Goal: Task Accomplishment & Management: Manage account settings

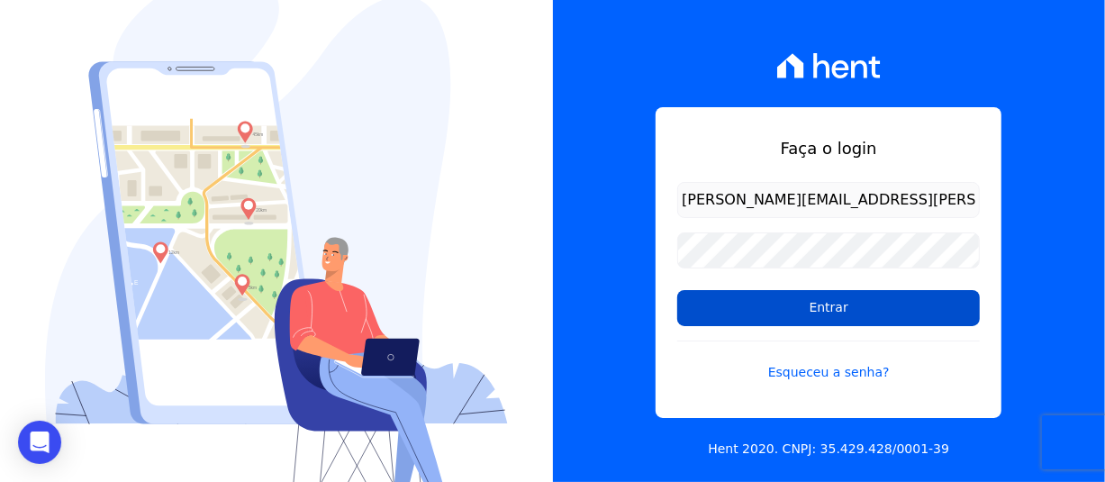
click at [843, 304] on input "Entrar" at bounding box center [828, 308] width 303 height 36
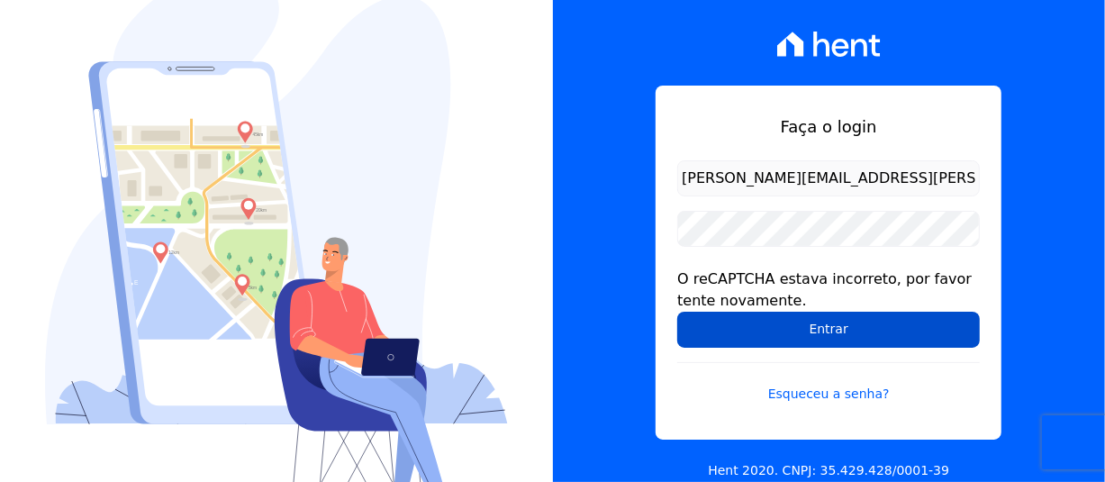
click at [835, 331] on input "Entrar" at bounding box center [828, 330] width 303 height 36
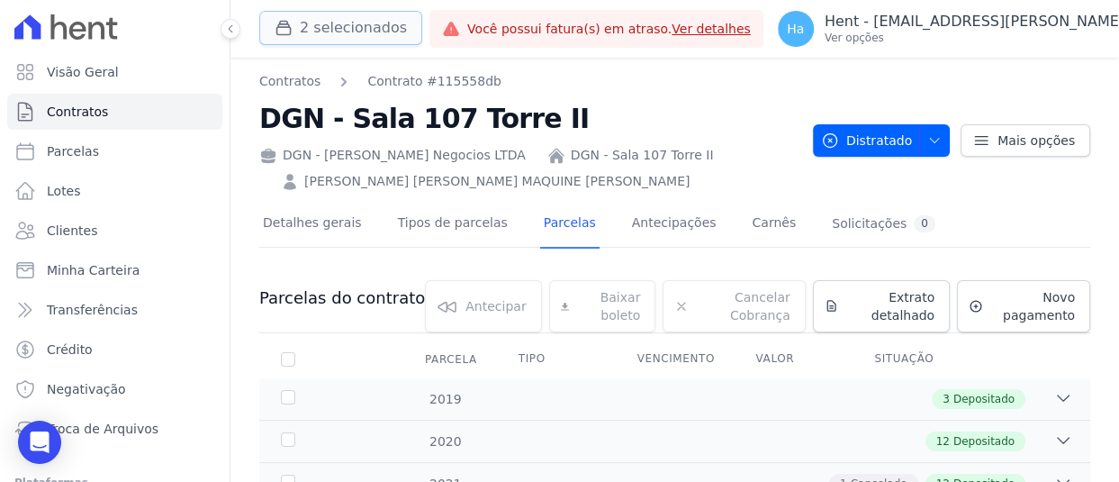
click at [393, 41] on button "2 selecionados" at bounding box center [340, 28] width 163 height 34
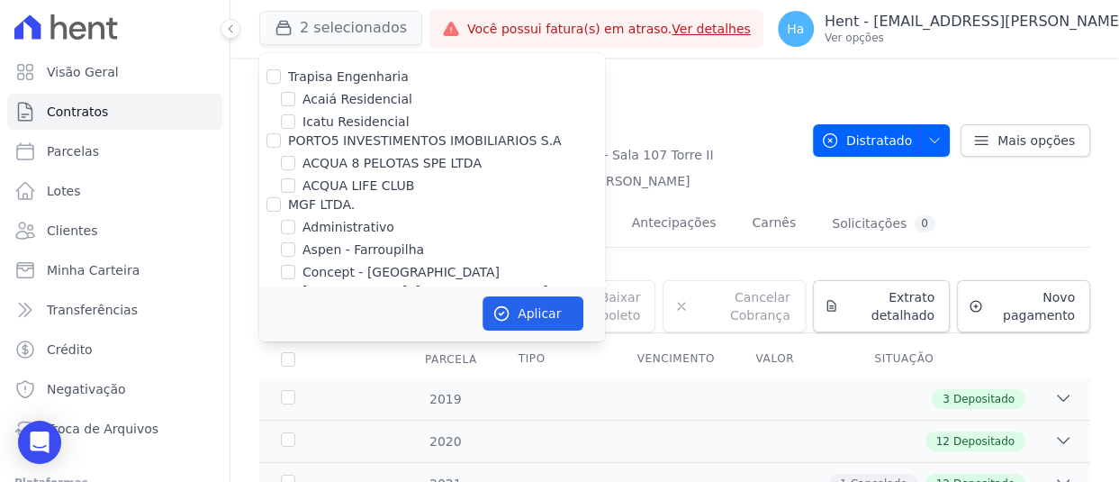
scroll to position [5050, 0]
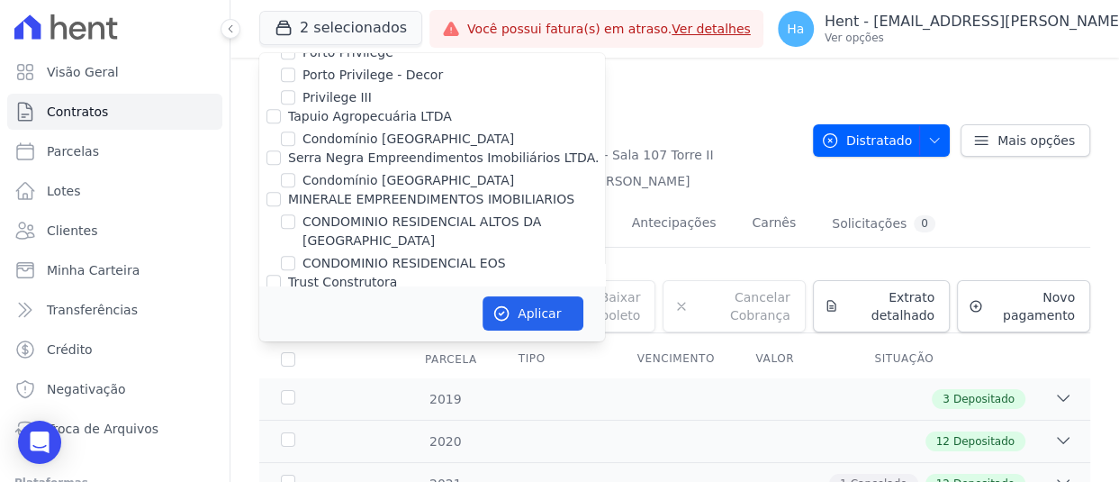
click at [285, 342] on input "Residencial Village Bela Vista" at bounding box center [288, 349] width 14 height 14
checkbox input "true"
click at [547, 313] on button "Aplicar" at bounding box center [533, 313] width 101 height 34
click at [982, 24] on p "Hent - adriane.brito@hent.com.br" at bounding box center [1035, 22] width 421 height 18
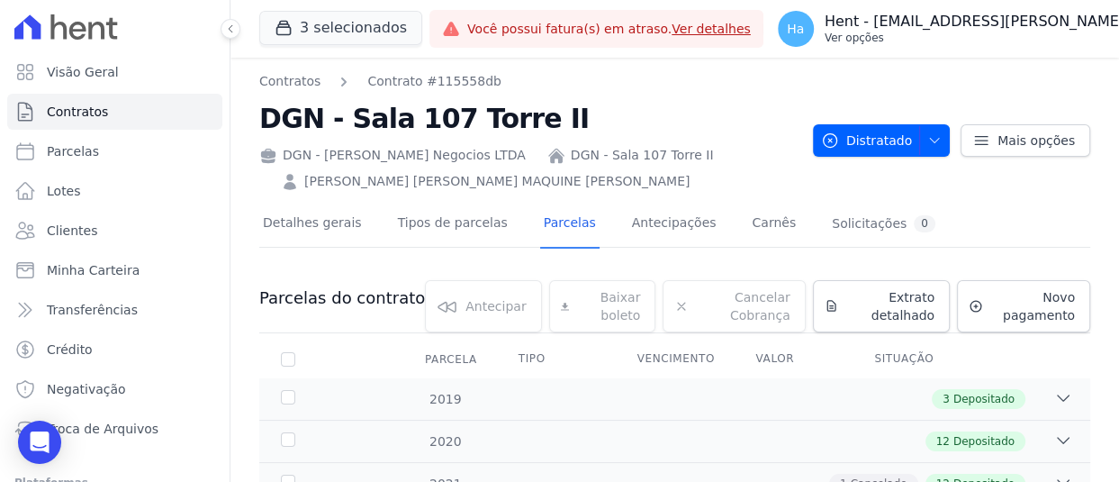
click at [969, 35] on p "Ver opções" at bounding box center [1035, 38] width 421 height 14
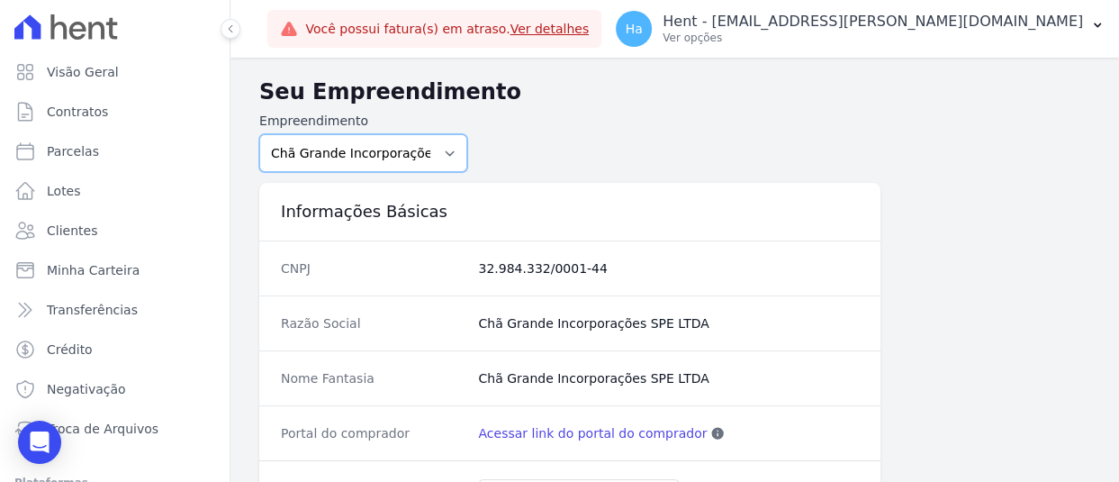
click at [433, 161] on select "Acaiá Residencial ACQUA 8 PELOTAS SPE LTDA ACQUA LIFE CLUB Administrativo AGILE…" at bounding box center [363, 153] width 208 height 38
select select "61d5152e-6762-4d81-9328-3c34fc59fc51"
click at [259, 134] on select "Acaiá Residencial ACQUA 8 PELOTAS SPE LTDA ACQUA LIFE CLUB Administrativo AGILE…" at bounding box center [363, 153] width 208 height 38
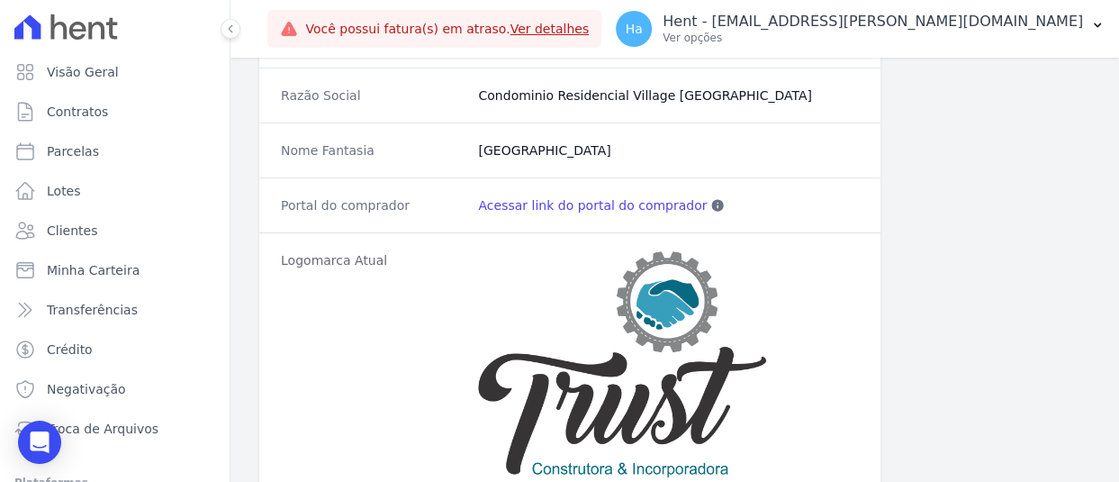
scroll to position [206, 0]
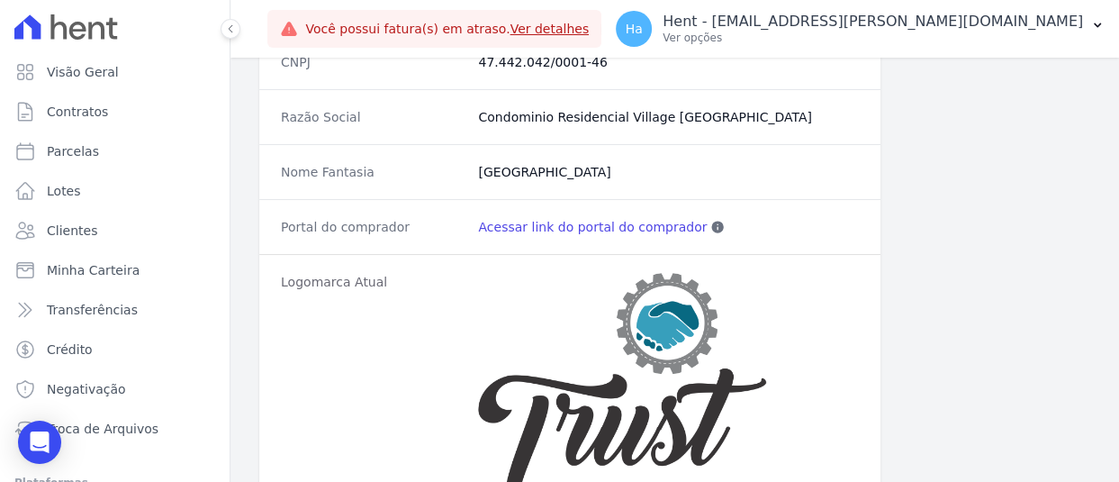
click at [571, 230] on link "Acessar link do portal do comprador" at bounding box center [592, 227] width 229 height 18
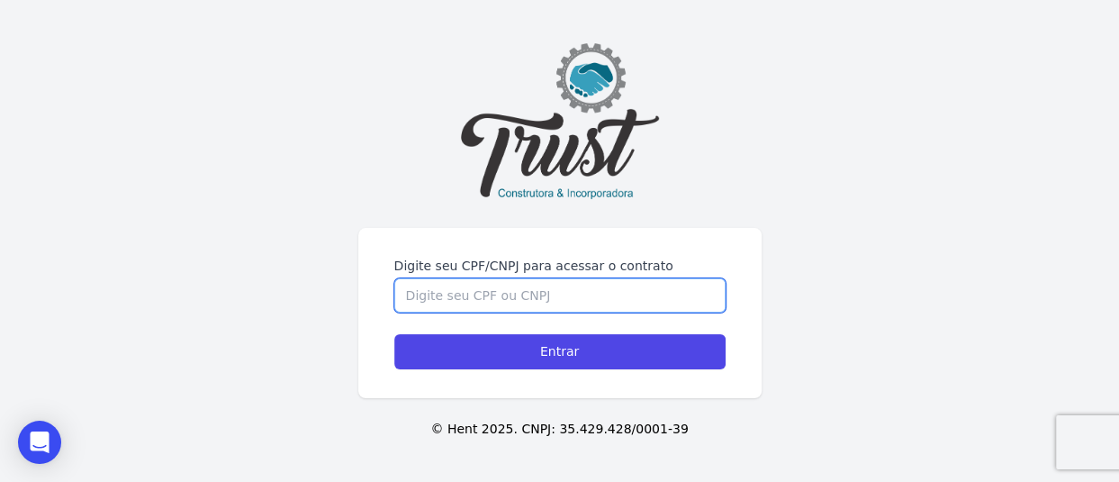
paste input "PEDRO HENRIQUE ALVES ARAUJO"
click at [522, 293] on input "PEDRO HENRIQUE ALVES ARAUJO" at bounding box center [559, 295] width 331 height 34
drag, startPoint x: 631, startPoint y: 296, endPoint x: 94, endPoint y: 339, distance: 539.2
click at [94, 339] on div "Digite seu CPF/CNPJ para acessar o contrato PEDRO HENRIQUE ALVES ARAUJO Entrar …" at bounding box center [559, 241] width 1119 height 482
paste input "02020528690"
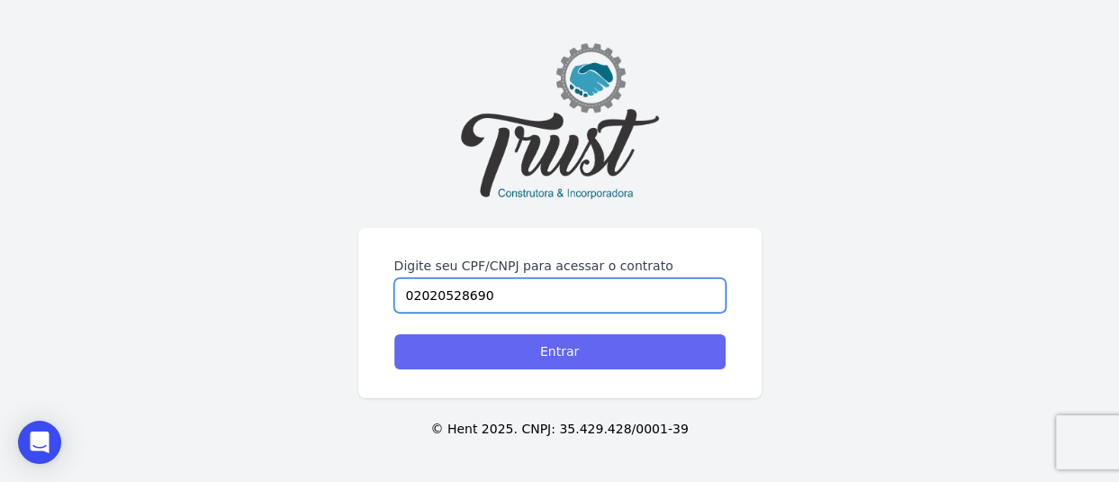
type input "02020528690"
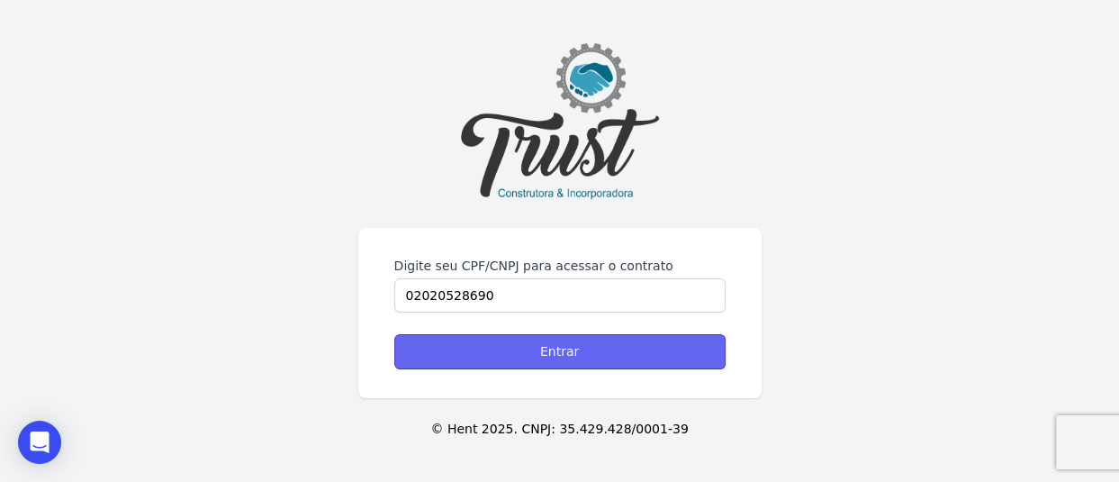
click at [571, 357] on input "Entrar" at bounding box center [559, 351] width 331 height 35
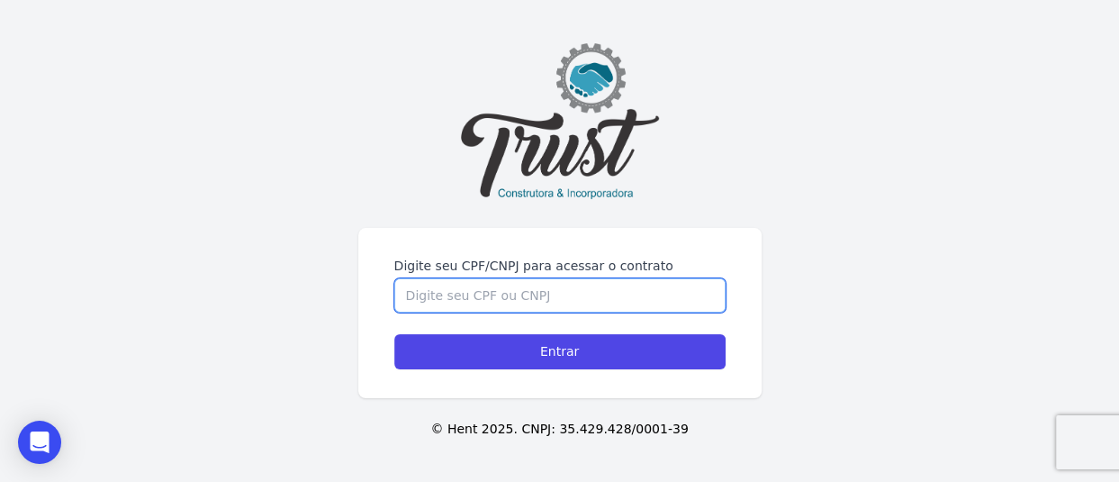
paste input "02020528690"
click at [445, 290] on input "02020528690" at bounding box center [559, 295] width 331 height 34
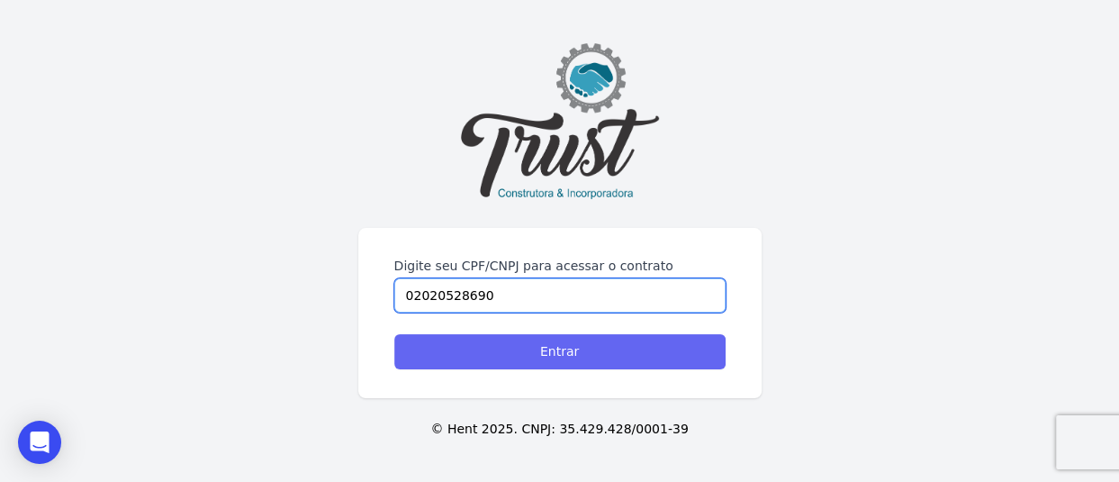
type input "02020528690"
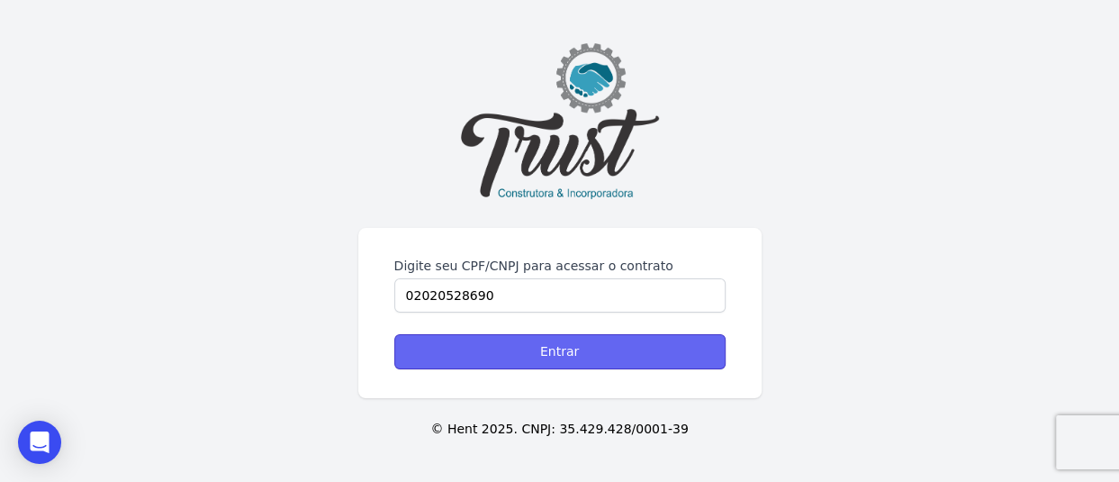
click at [565, 342] on input "Entrar" at bounding box center [559, 351] width 331 height 35
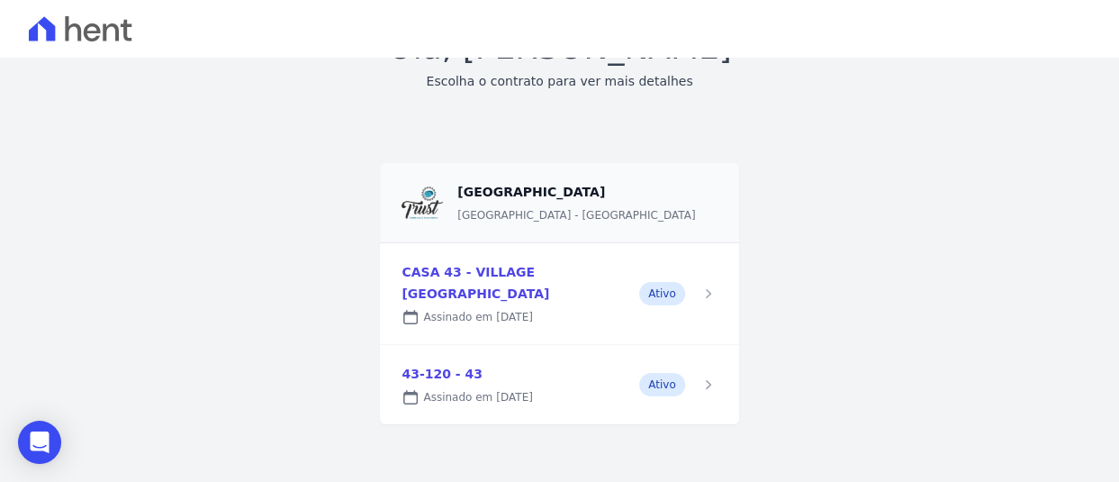
scroll to position [58, 0]
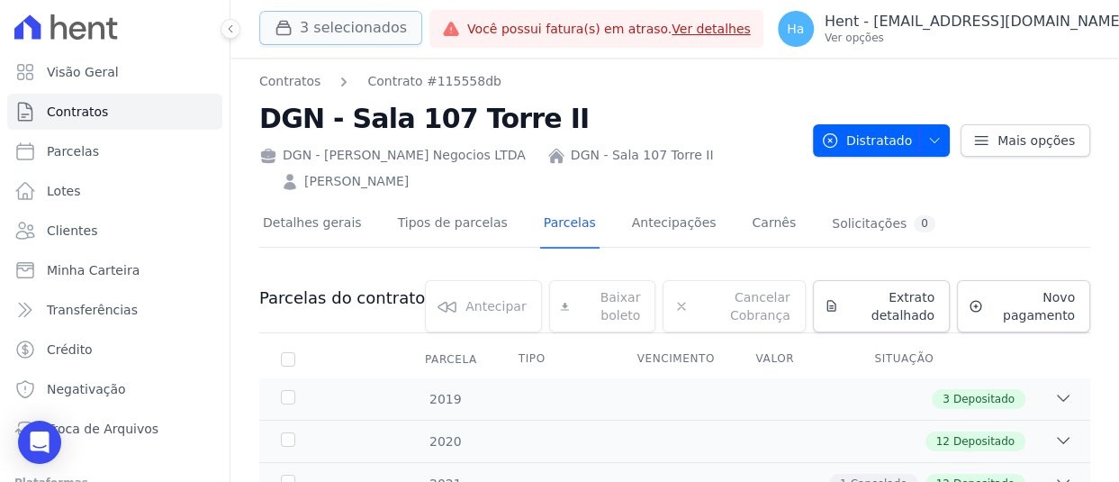
click at [345, 28] on button "3 selecionados" at bounding box center [340, 28] width 163 height 34
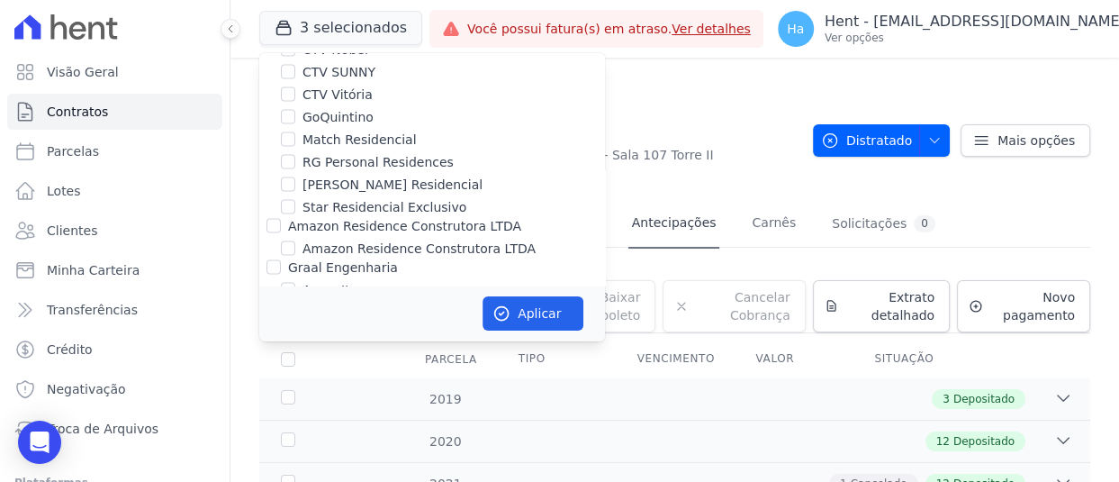
scroll to position [5050, 0]
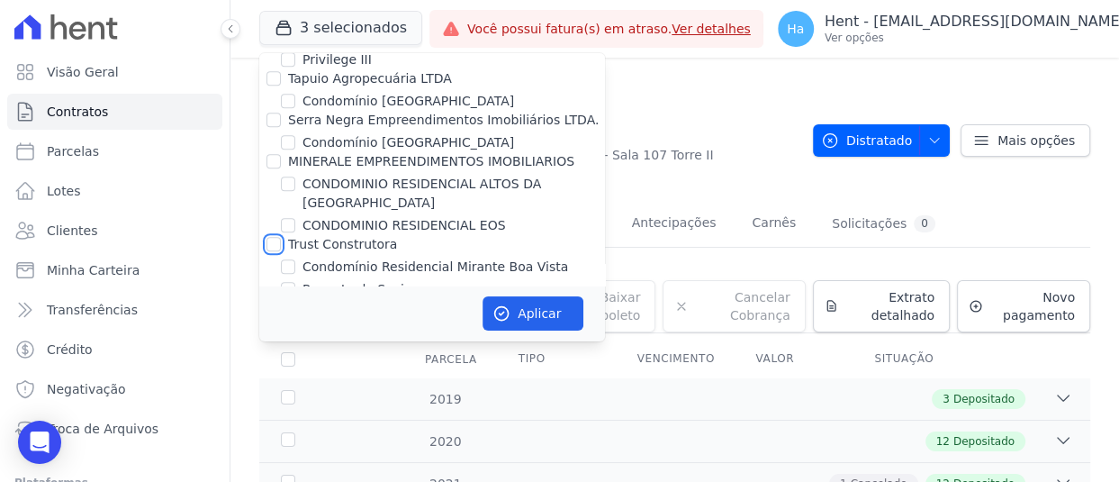
click at [276, 237] on input "Trust Construtora" at bounding box center [274, 244] width 14 height 14
checkbox input "true"
click at [276, 237] on input "Trust Construtora" at bounding box center [274, 244] width 14 height 14
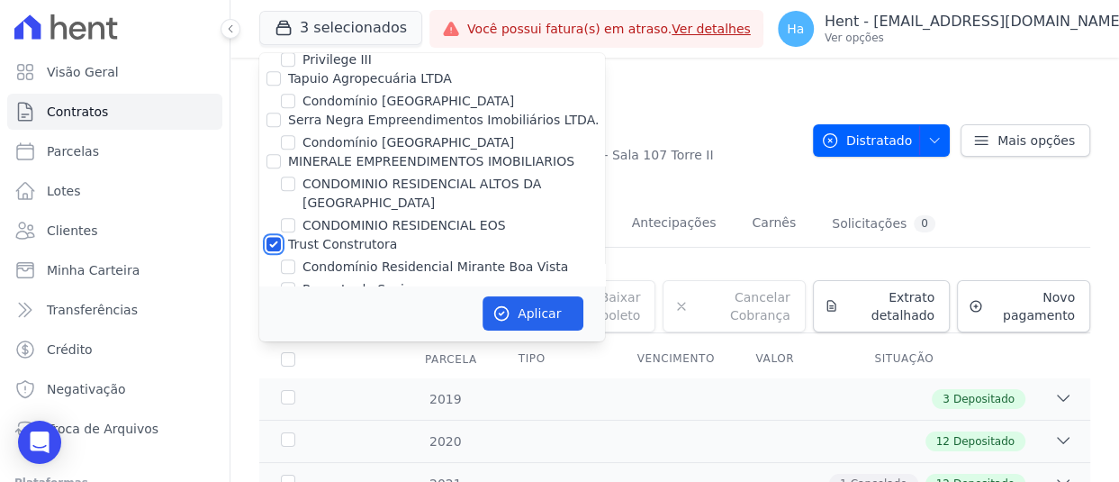
checkbox input "false"
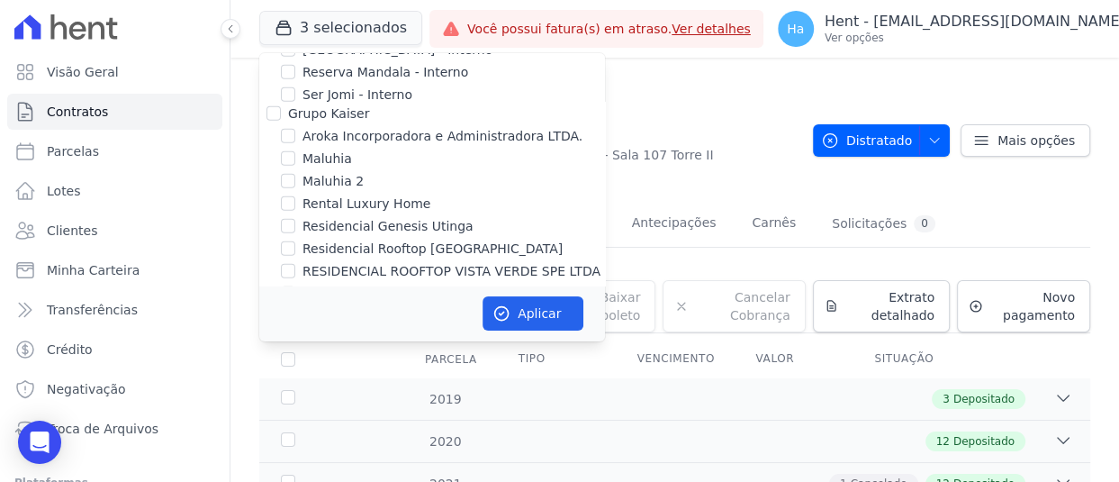
scroll to position [6354, 0]
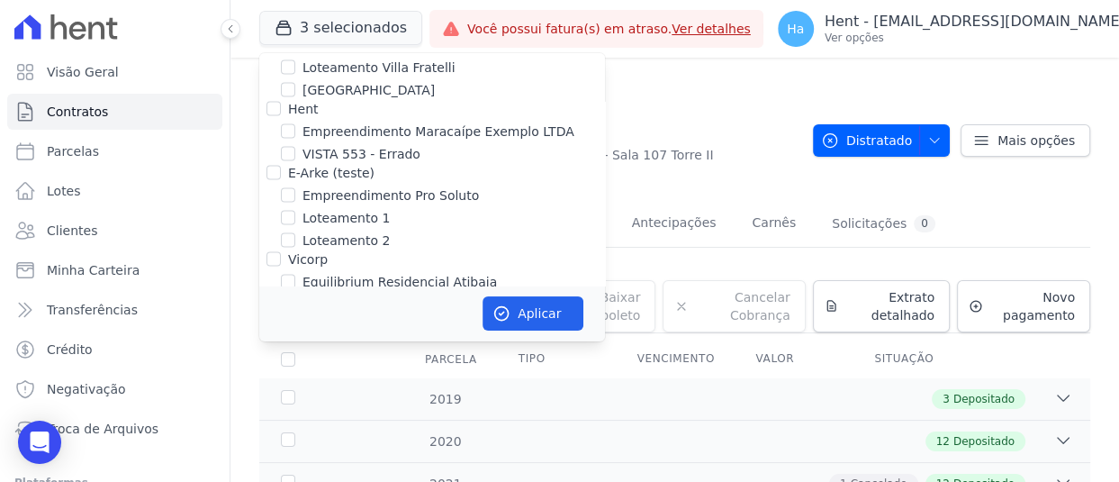
click at [270, 294] on input "Genesis Empreendimentos" at bounding box center [274, 301] width 14 height 14
checkbox input "true"
click at [531, 315] on button "Aplicar" at bounding box center [533, 313] width 101 height 34
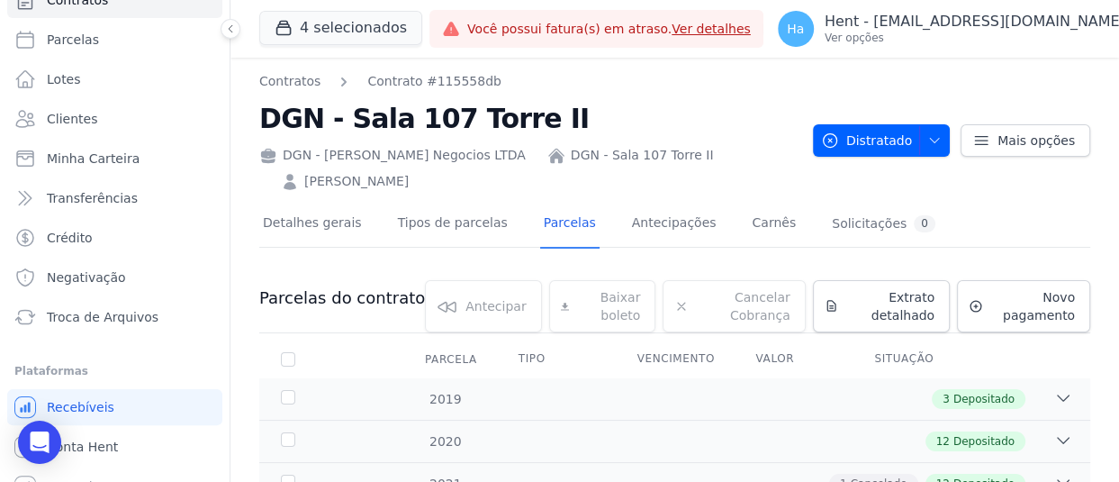
scroll to position [134, 0]
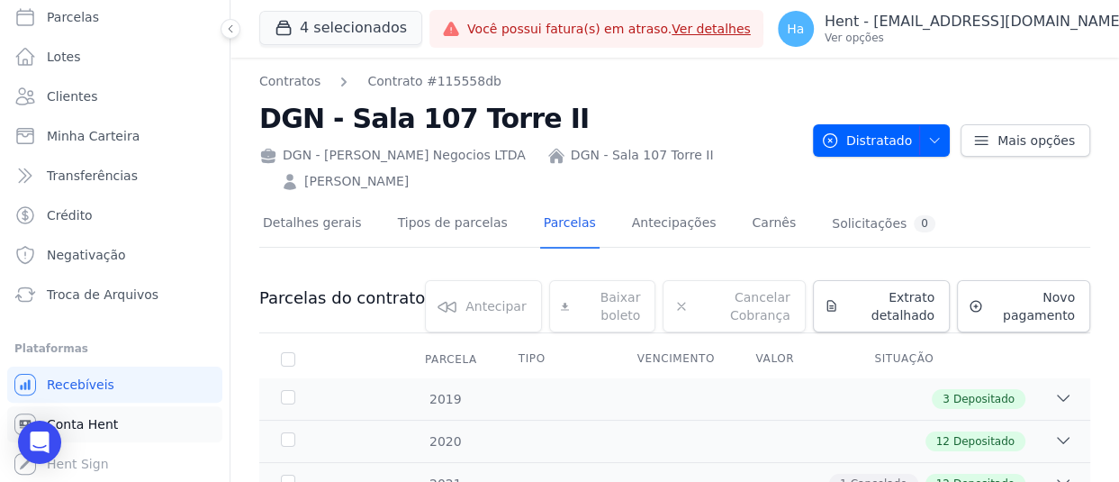
click at [109, 430] on span "Conta Hent" at bounding box center [82, 424] width 71 height 18
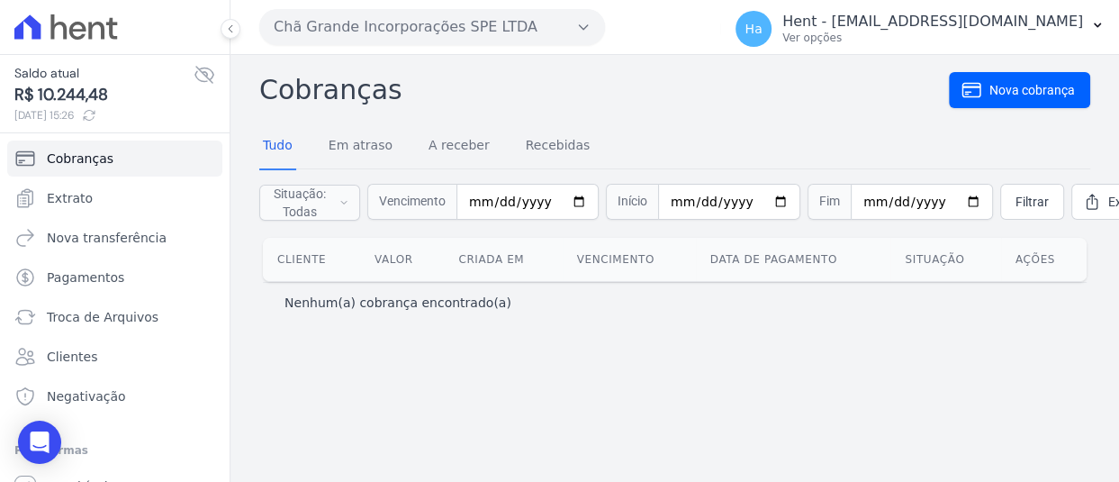
click at [523, 15] on button "Chã Grande Incorporações SPE LTDA" at bounding box center [432, 27] width 346 height 36
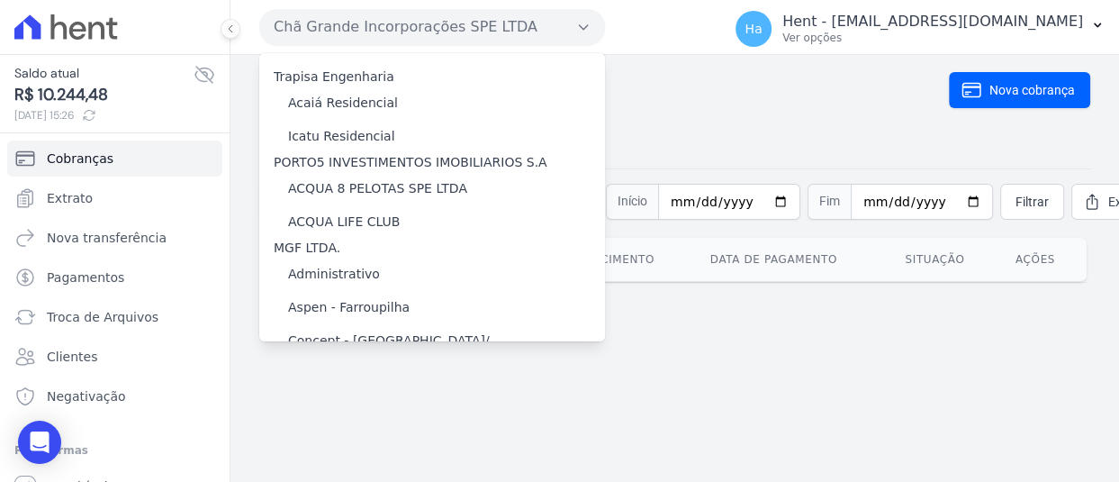
scroll to position [8560, 0]
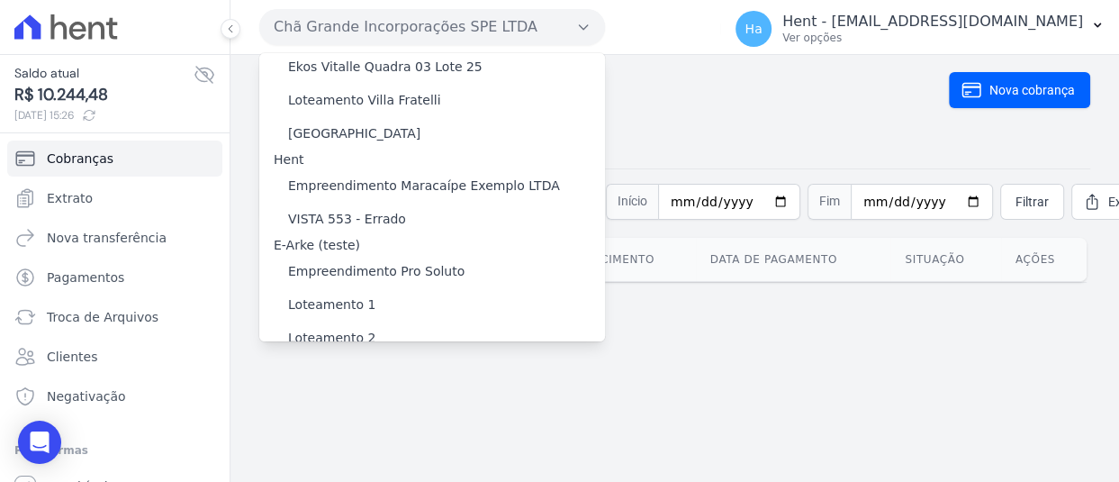
click at [369, 433] on label "[GEOGRAPHIC_DATA]" at bounding box center [354, 442] width 132 height 19
click at [0, 0] on input "[GEOGRAPHIC_DATA]" at bounding box center [0, 0] width 0 height 0
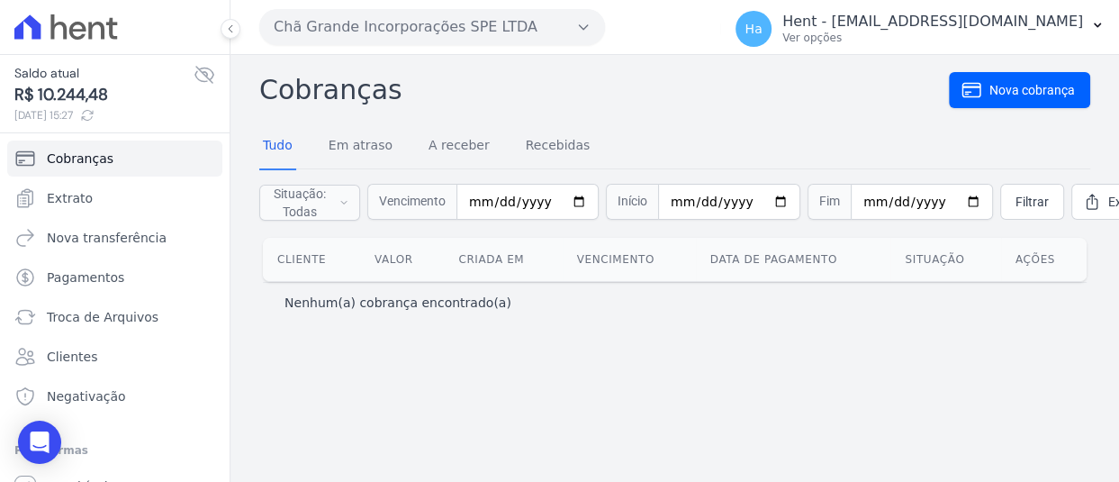
click at [498, 40] on button "Chã Grande Incorporações SPE LTDA" at bounding box center [432, 27] width 346 height 36
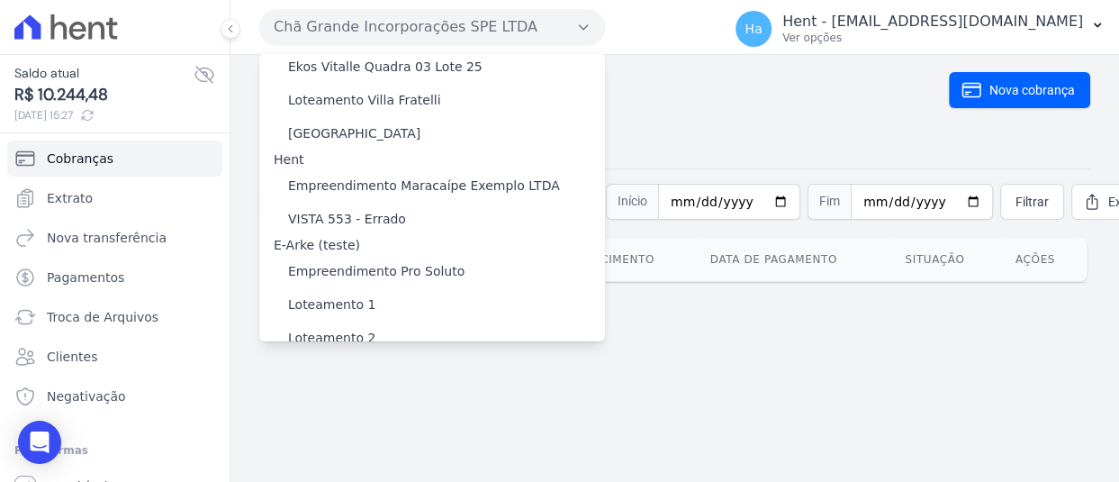
click at [334, 433] on label "[GEOGRAPHIC_DATA]" at bounding box center [354, 442] width 132 height 19
click at [0, 0] on input "[GEOGRAPHIC_DATA]" at bounding box center [0, 0] width 0 height 0
click at [334, 433] on label "[GEOGRAPHIC_DATA]" at bounding box center [354, 442] width 132 height 19
click at [0, 0] on input "[GEOGRAPHIC_DATA]" at bounding box center [0, 0] width 0 height 0
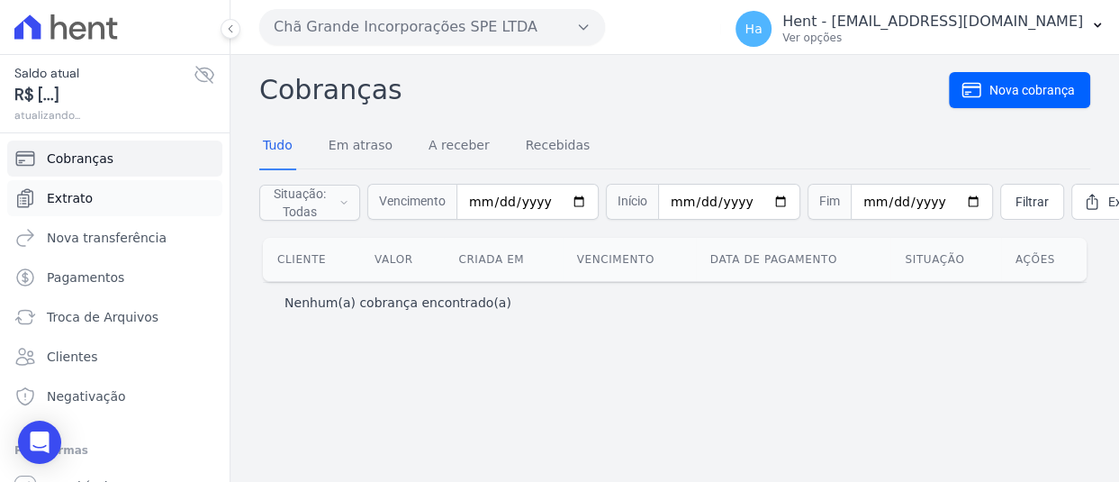
click at [95, 190] on link "Extrato" at bounding box center [114, 198] width 215 height 36
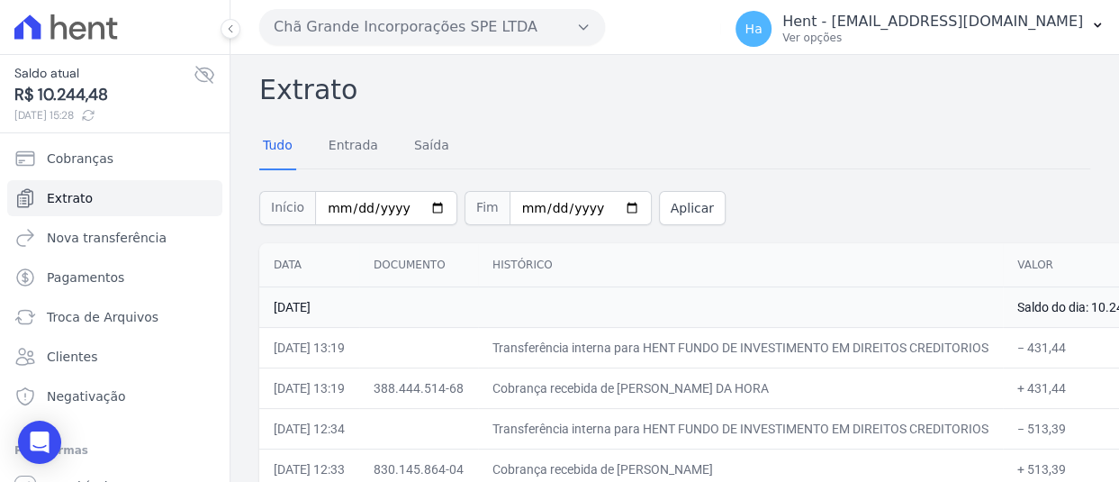
click at [433, 34] on button "Chã Grande Incorporações SPE LTDA" at bounding box center [432, 27] width 346 height 36
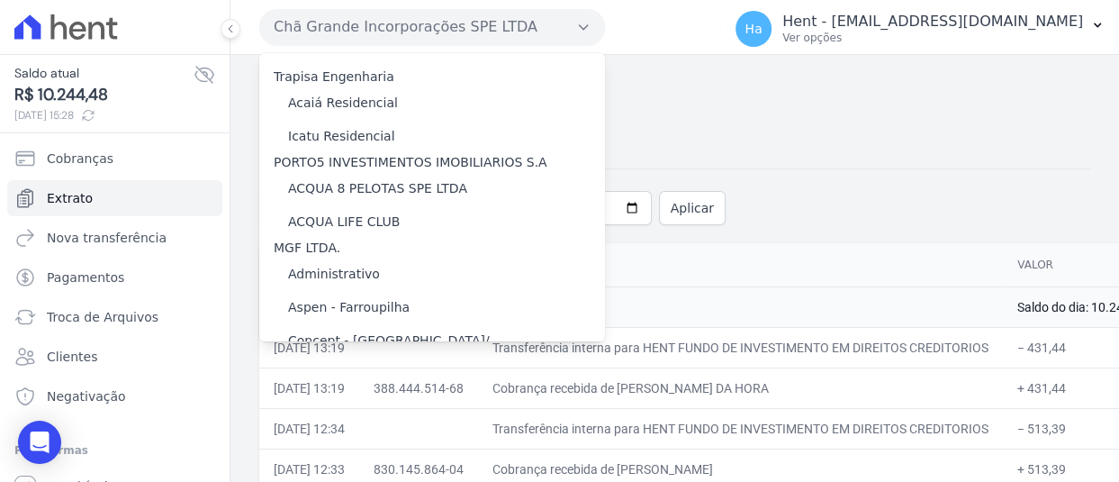
scroll to position [8560, 0]
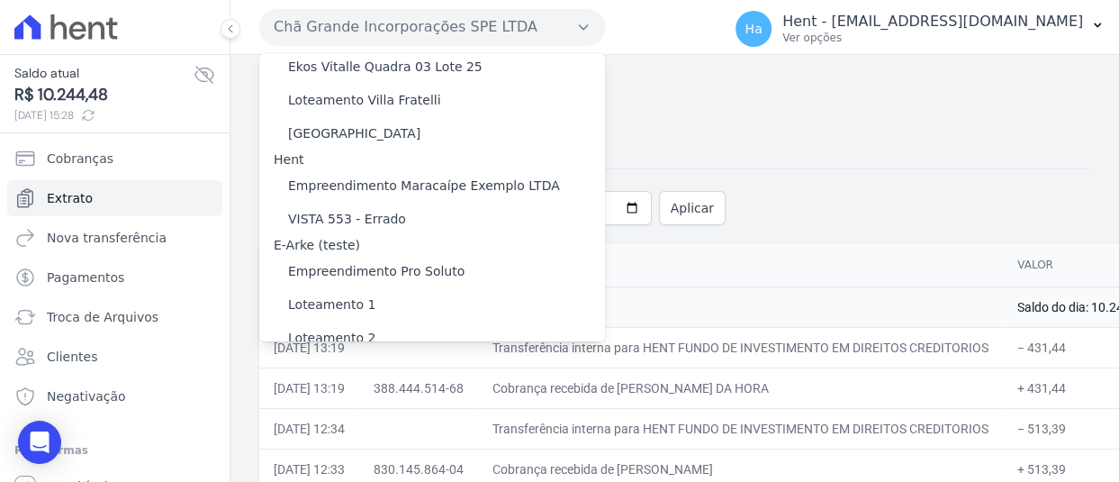
drag, startPoint x: 386, startPoint y: 205, endPoint x: 300, endPoint y: 197, distance: 86.8
click at [300, 426] on div "[GEOGRAPHIC_DATA]" at bounding box center [432, 442] width 346 height 33
click at [300, 433] on label "[GEOGRAPHIC_DATA]" at bounding box center [354, 442] width 132 height 19
click at [0, 0] on input "[GEOGRAPHIC_DATA]" at bounding box center [0, 0] width 0 height 0
click at [300, 433] on label "[GEOGRAPHIC_DATA]" at bounding box center [354, 442] width 132 height 19
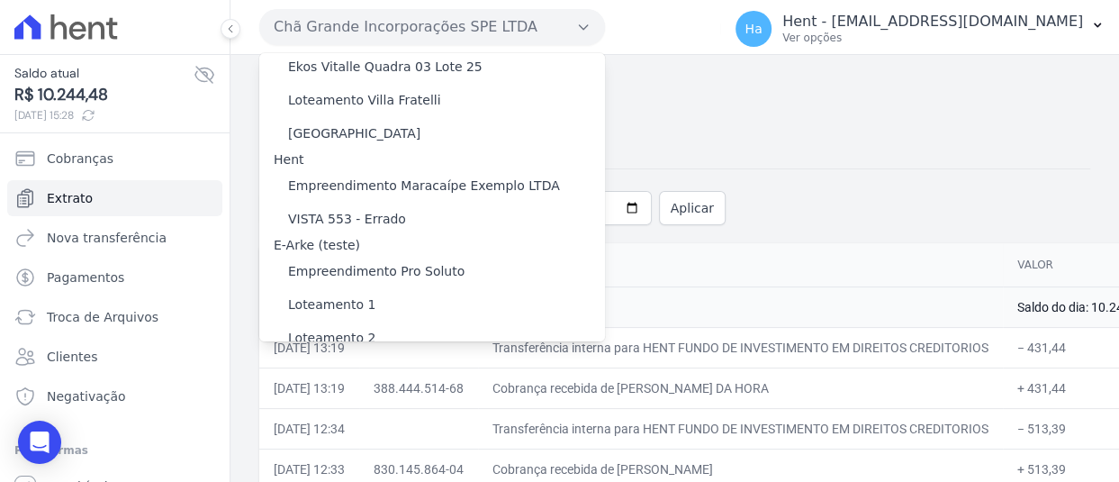
click at [0, 0] on input "[GEOGRAPHIC_DATA]" at bounding box center [0, 0] width 0 height 0
click at [300, 433] on label "[GEOGRAPHIC_DATA]" at bounding box center [354, 442] width 132 height 19
click at [0, 0] on input "[GEOGRAPHIC_DATA]" at bounding box center [0, 0] width 0 height 0
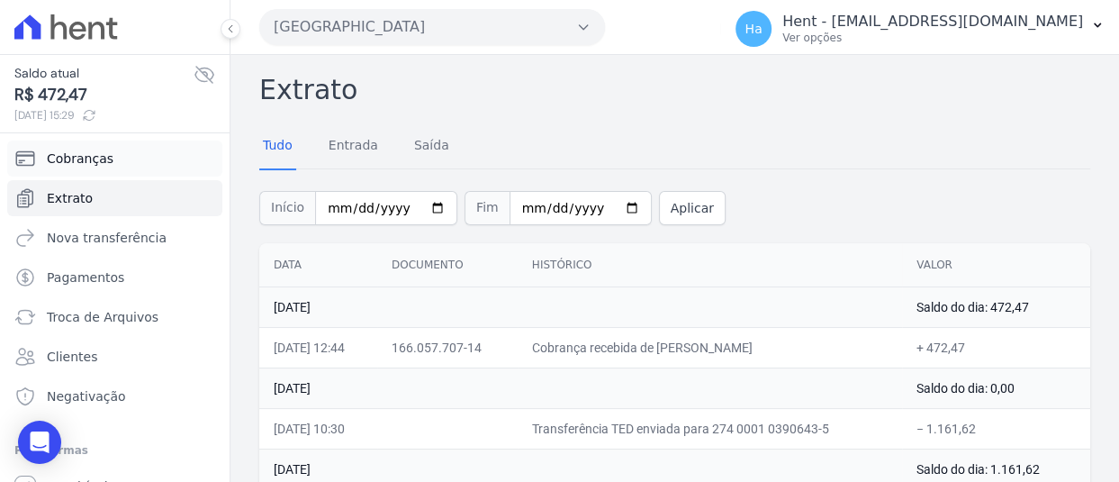
click at [92, 149] on span "Cobranças" at bounding box center [80, 158] width 67 height 18
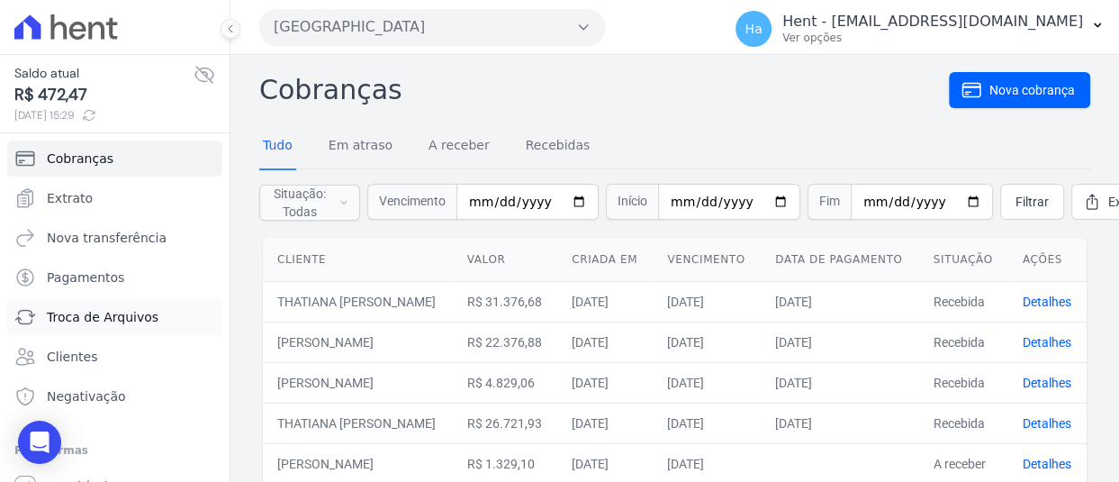
click at [112, 323] on span "Troca de Arquivos" at bounding box center [103, 317] width 112 height 18
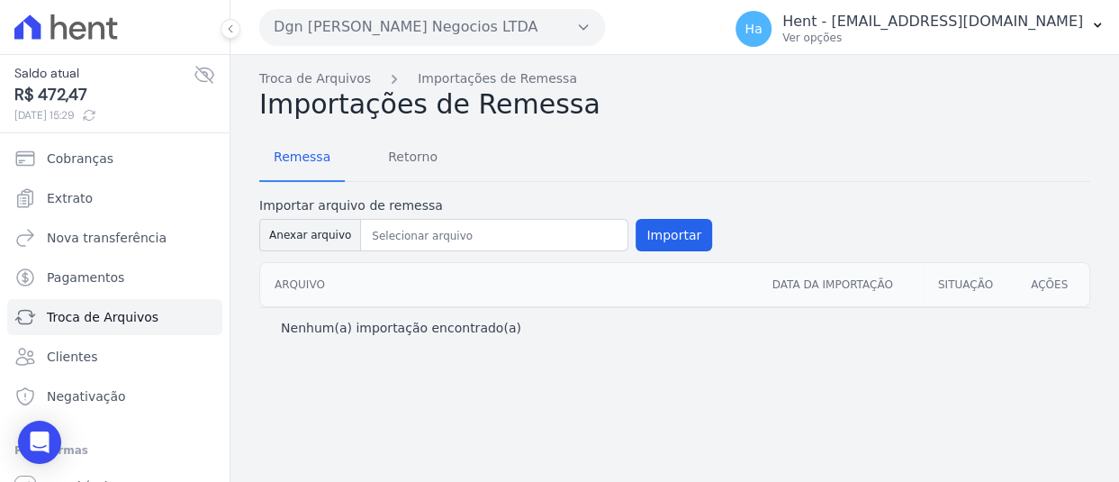
click at [533, 23] on button "Dgn Dantas Gusmão Negocios LTDA" at bounding box center [432, 27] width 346 height 36
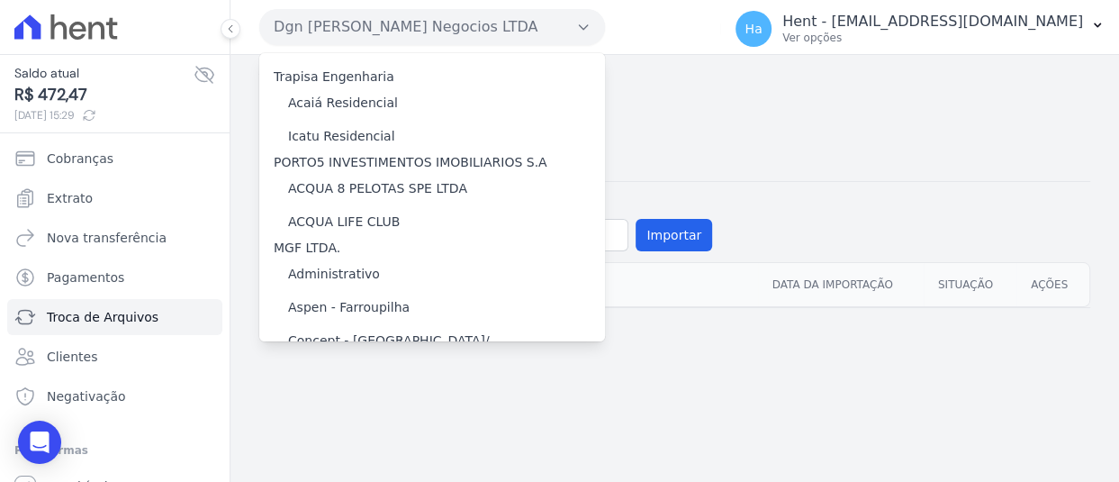
scroll to position [8560, 0]
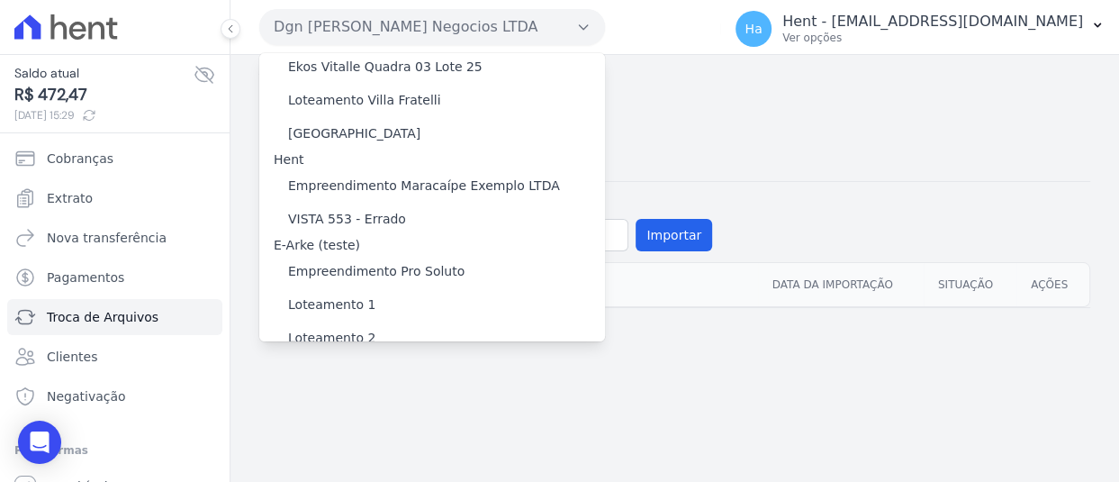
click at [369, 433] on label "[GEOGRAPHIC_DATA]" at bounding box center [354, 442] width 132 height 19
click at [0, 0] on input "[GEOGRAPHIC_DATA]" at bounding box center [0, 0] width 0 height 0
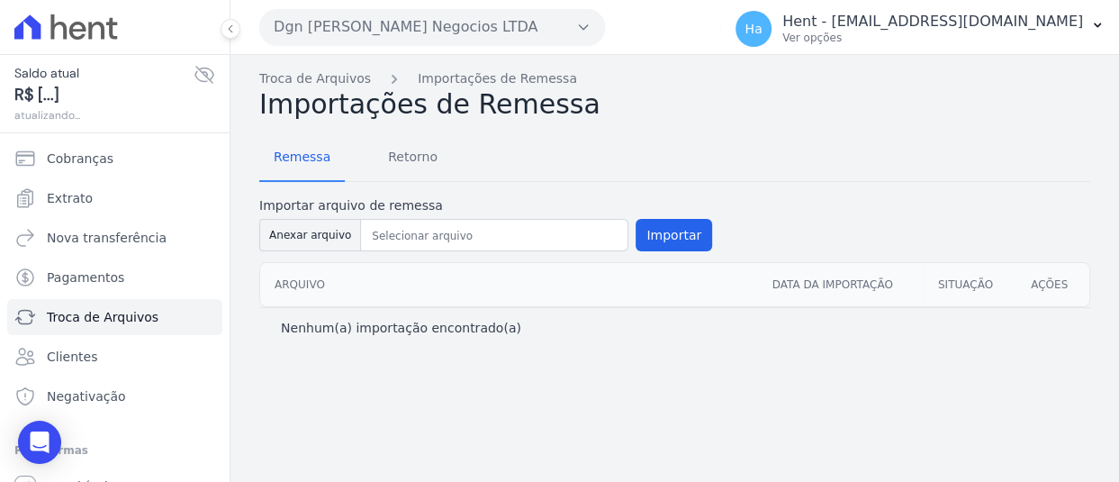
click at [560, 28] on button "Dgn Dantas Gusmão Negocios LTDA" at bounding box center [432, 27] width 346 height 36
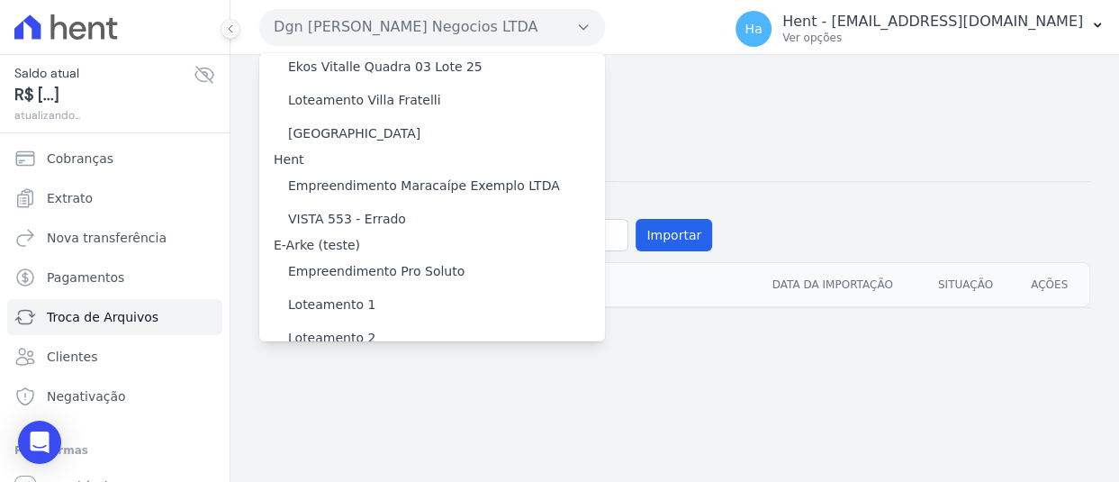
click at [345, 433] on label "[GEOGRAPHIC_DATA]" at bounding box center [354, 442] width 132 height 19
click at [0, 0] on input "[GEOGRAPHIC_DATA]" at bounding box center [0, 0] width 0 height 0
click at [345, 433] on label "[GEOGRAPHIC_DATA]" at bounding box center [354, 442] width 132 height 19
click at [0, 0] on input "[GEOGRAPHIC_DATA]" at bounding box center [0, 0] width 0 height 0
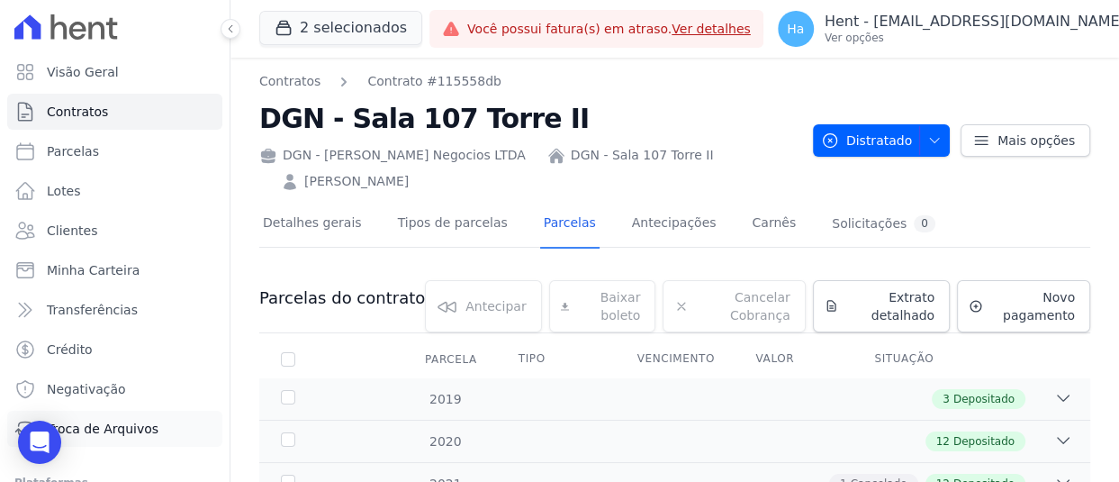
click at [123, 431] on span "Troca de Arquivos" at bounding box center [103, 429] width 112 height 18
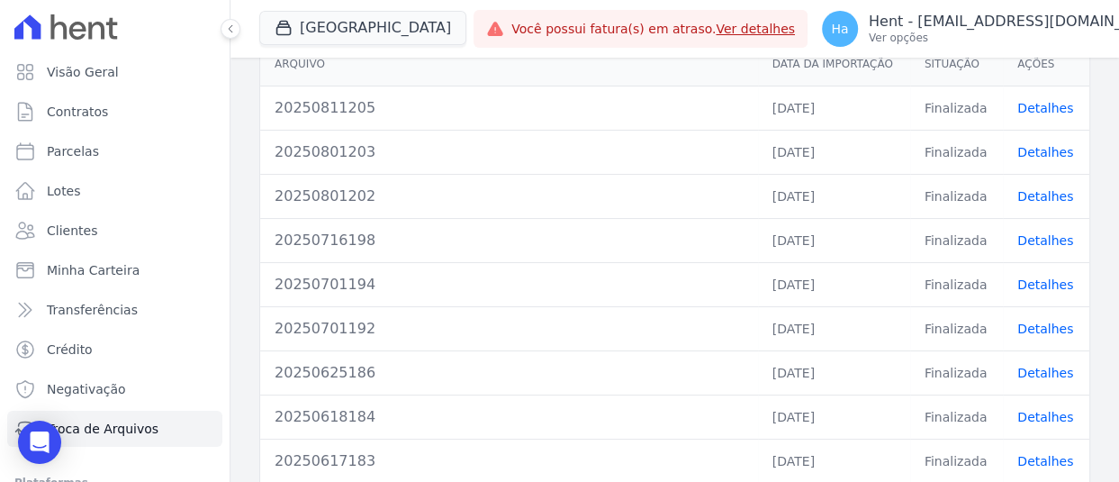
scroll to position [284, 0]
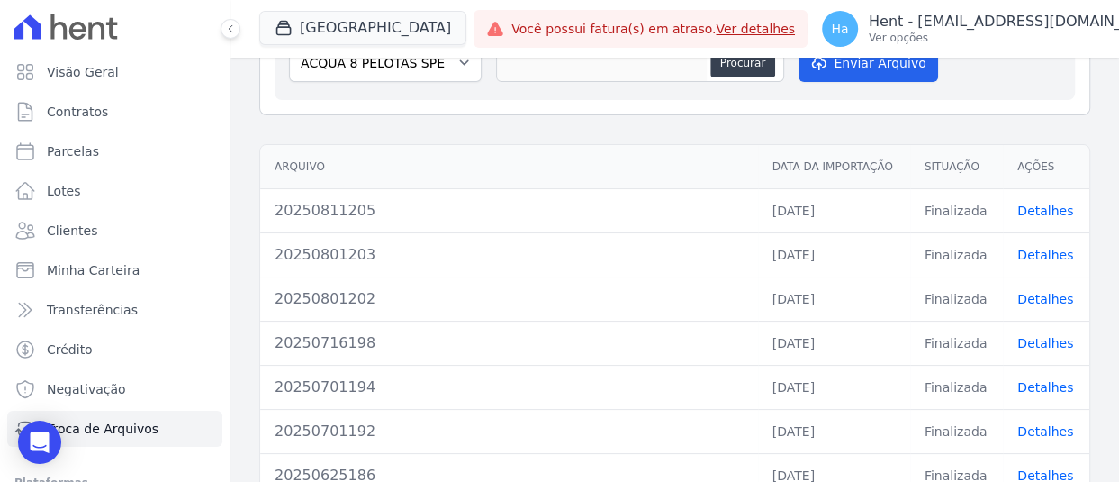
click at [1040, 207] on link "Detalhes" at bounding box center [1045, 210] width 56 height 14
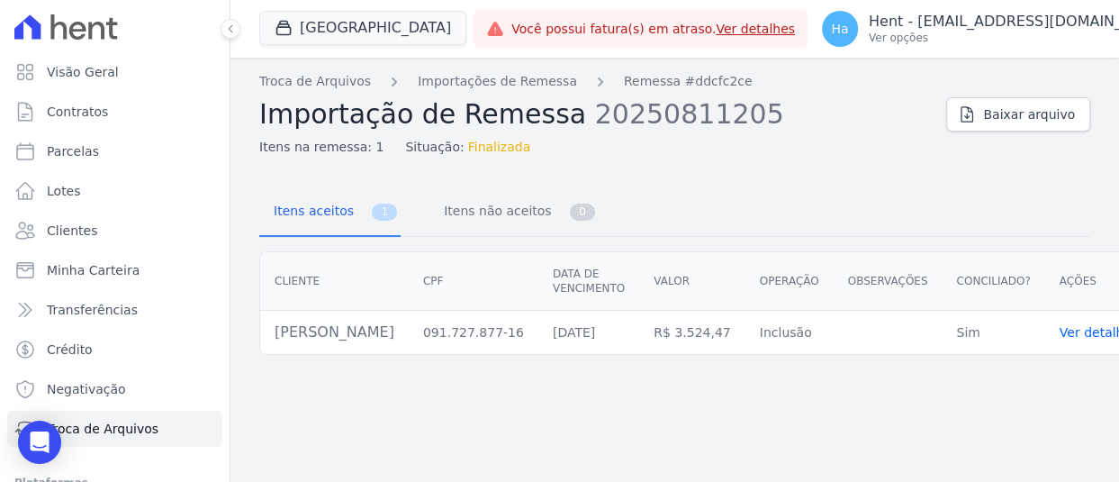
click at [1090, 331] on link "Ver detalhes" at bounding box center [1099, 332] width 79 height 14
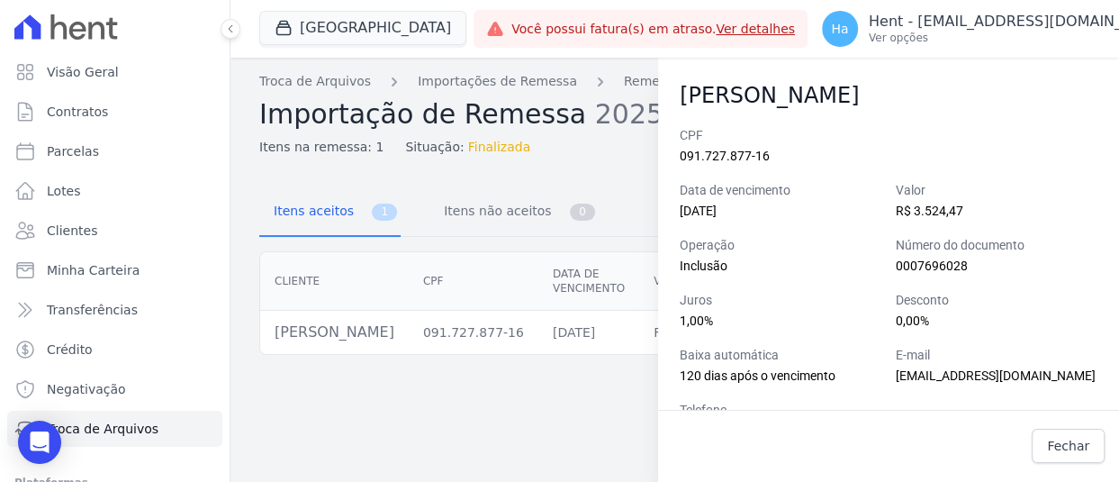
scroll to position [53, 0]
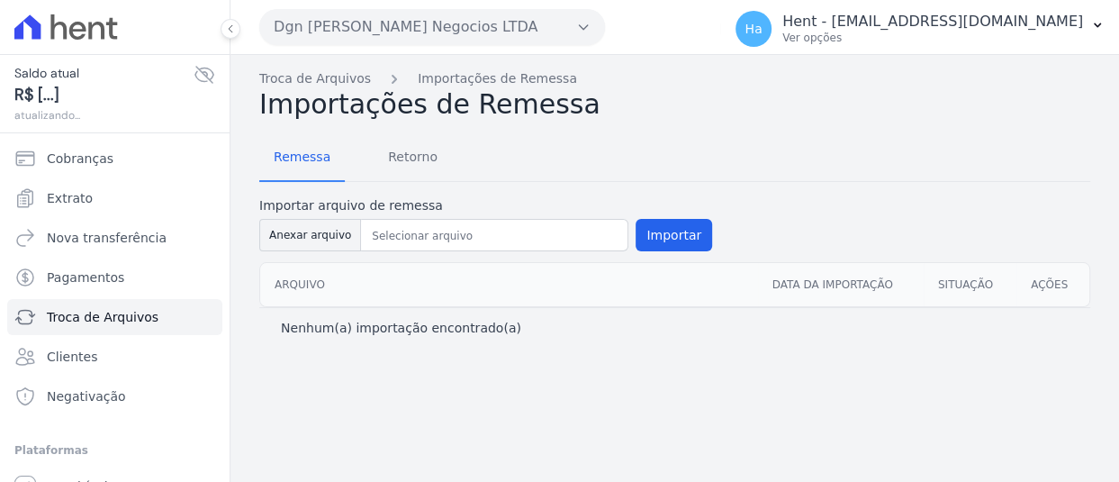
click at [478, 15] on button "Dgn Dantas Gusmão Negocios LTDA" at bounding box center [432, 27] width 346 height 36
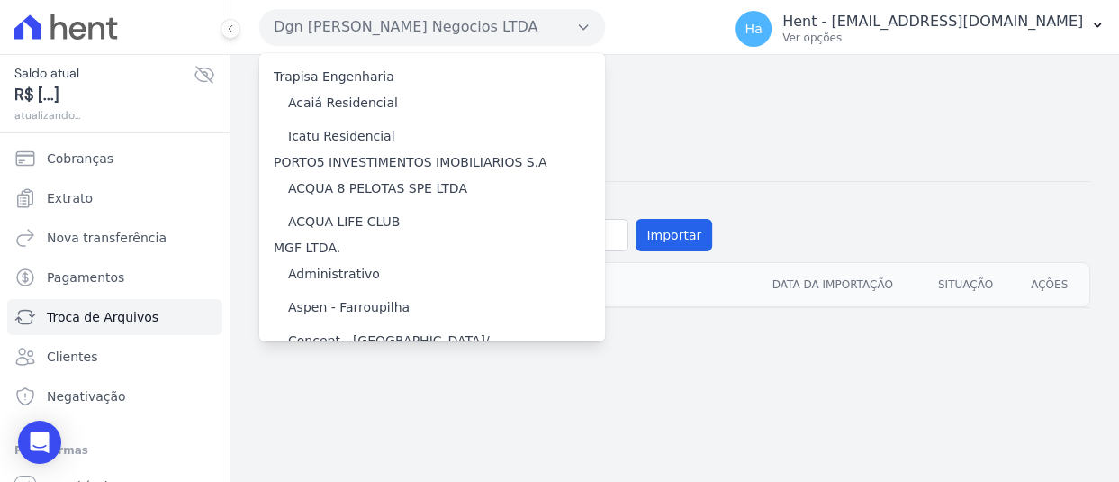
scroll to position [8560, 0]
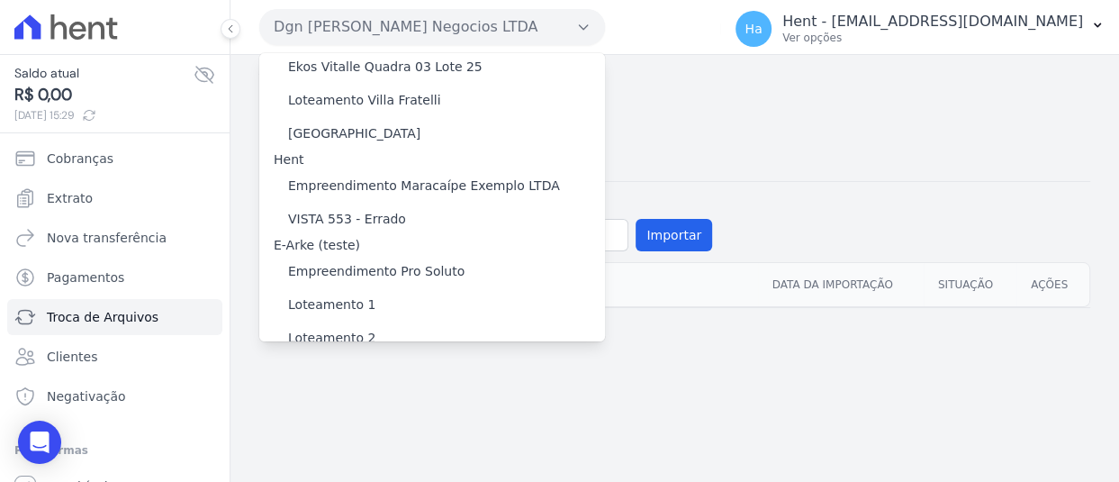
click at [321, 433] on label "[GEOGRAPHIC_DATA]" at bounding box center [354, 442] width 132 height 19
click at [0, 0] on input "[GEOGRAPHIC_DATA]" at bounding box center [0, 0] width 0 height 0
click at [321, 433] on label "[GEOGRAPHIC_DATA]" at bounding box center [354, 442] width 132 height 19
click at [0, 0] on input "[GEOGRAPHIC_DATA]" at bounding box center [0, 0] width 0 height 0
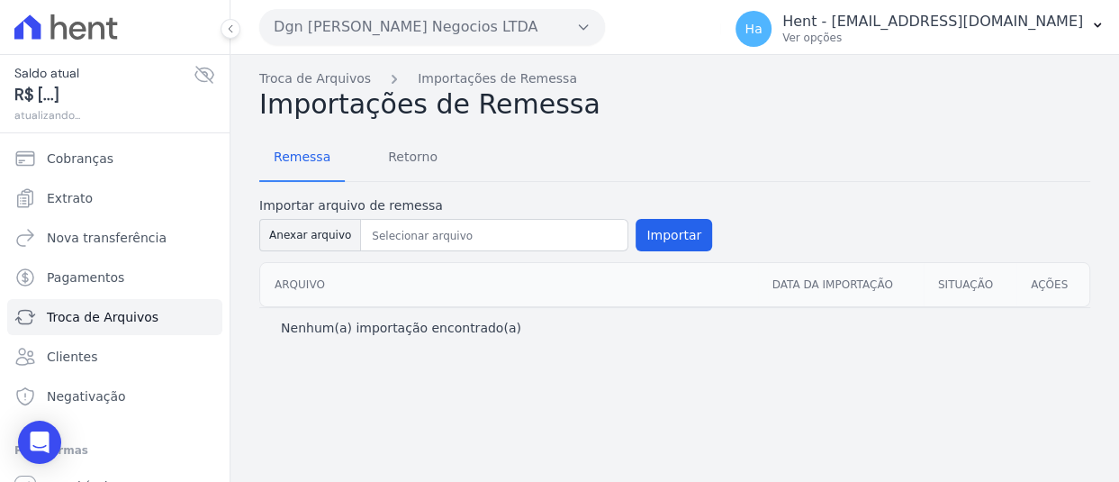
click at [356, 35] on button "Dgn Dantas Gusmão Negocios LTDA" at bounding box center [432, 27] width 346 height 36
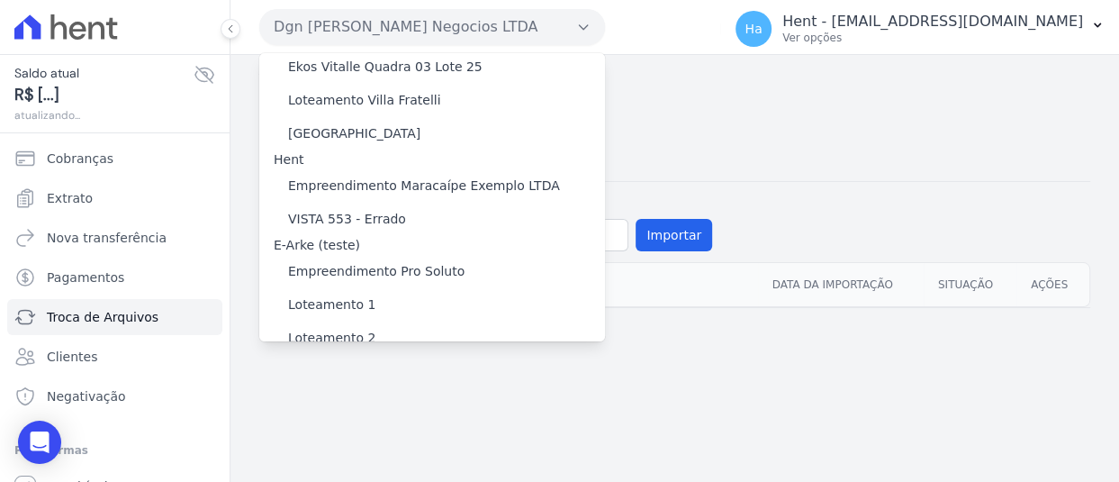
click at [330, 433] on label "[GEOGRAPHIC_DATA]" at bounding box center [354, 442] width 132 height 19
click at [0, 0] on input "[GEOGRAPHIC_DATA]" at bounding box center [0, 0] width 0 height 0
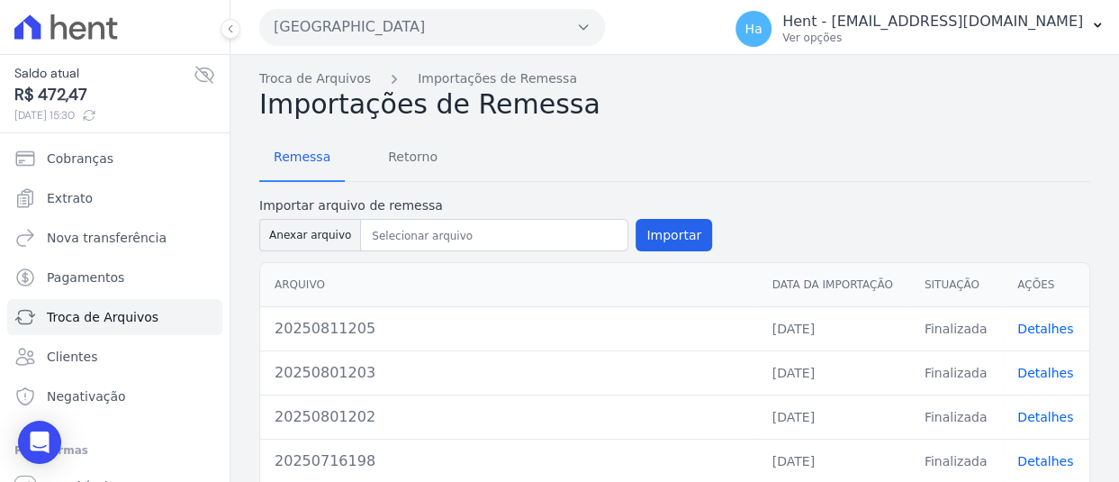
click at [1030, 325] on link "Detalhes" at bounding box center [1045, 328] width 56 height 14
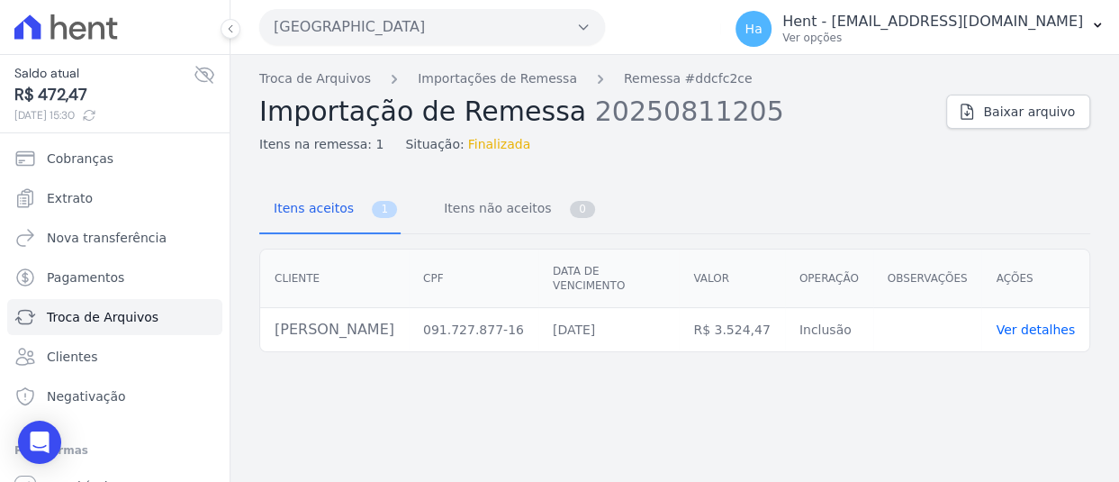
drag, startPoint x: 440, startPoint y: 334, endPoint x: 248, endPoint y: 331, distance: 192.7
click at [248, 331] on div "Cliente CPF Data de vencimento Valor Operação Observações Ações Vitor Alves Rod…" at bounding box center [675, 300] width 889 height 118
click at [486, 339] on td "091.727.877-16" at bounding box center [474, 330] width 130 height 44
drag, startPoint x: 456, startPoint y: 338, endPoint x: 267, endPoint y: 348, distance: 189.4
click at [267, 348] on td "Vitor Alves Rodrigues Rosa" at bounding box center [334, 330] width 149 height 44
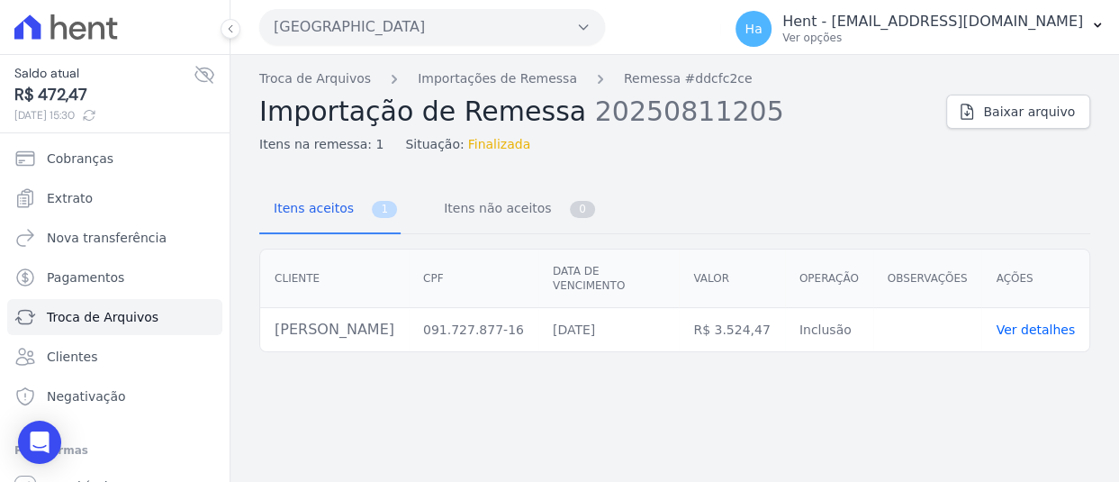
copy td "Vitor Alves Rodrigues Rosa"
click at [1052, 327] on link "Ver detalhes" at bounding box center [1035, 329] width 79 height 14
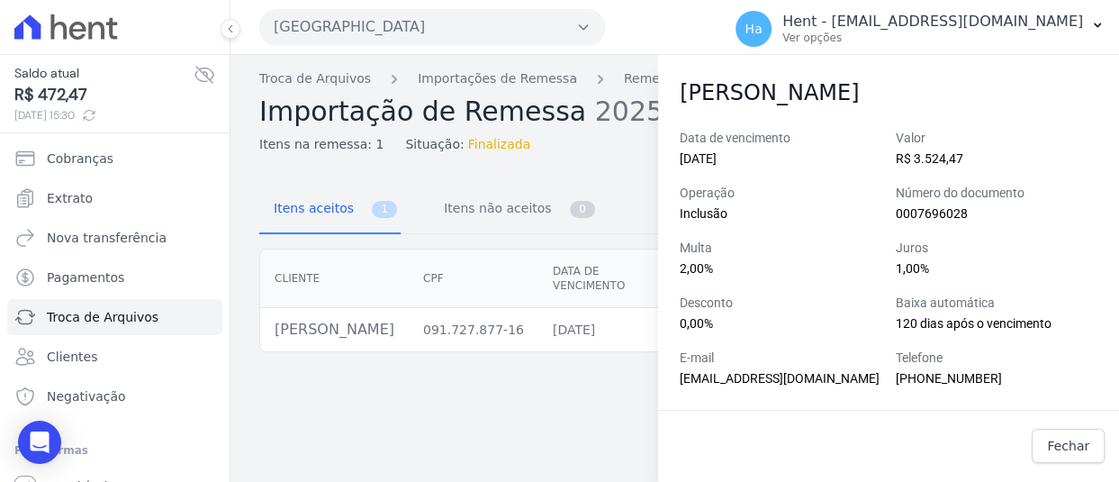
scroll to position [50, 0]
click at [71, 206] on span "Extrato" at bounding box center [70, 198] width 46 height 18
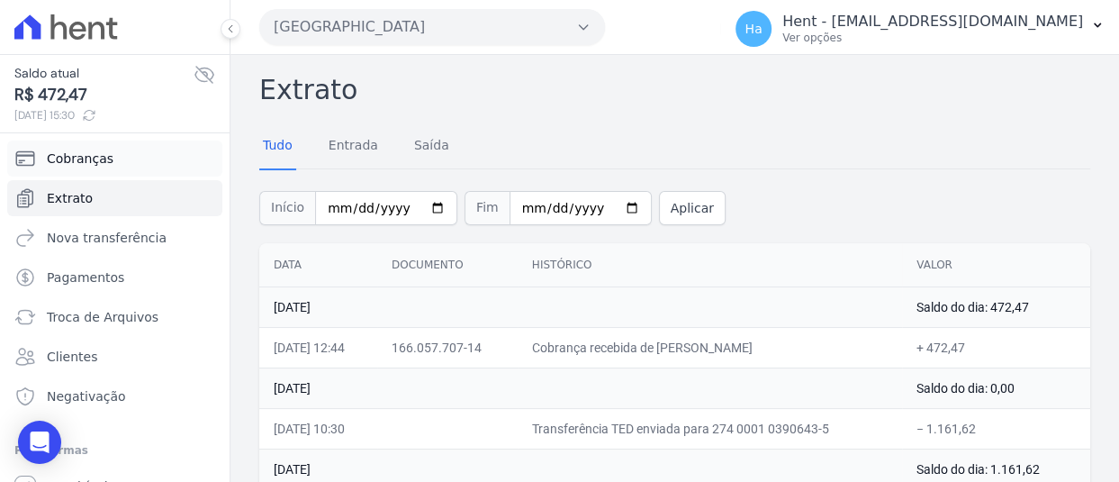
click at [137, 149] on link "Cobranças" at bounding box center [114, 158] width 215 height 36
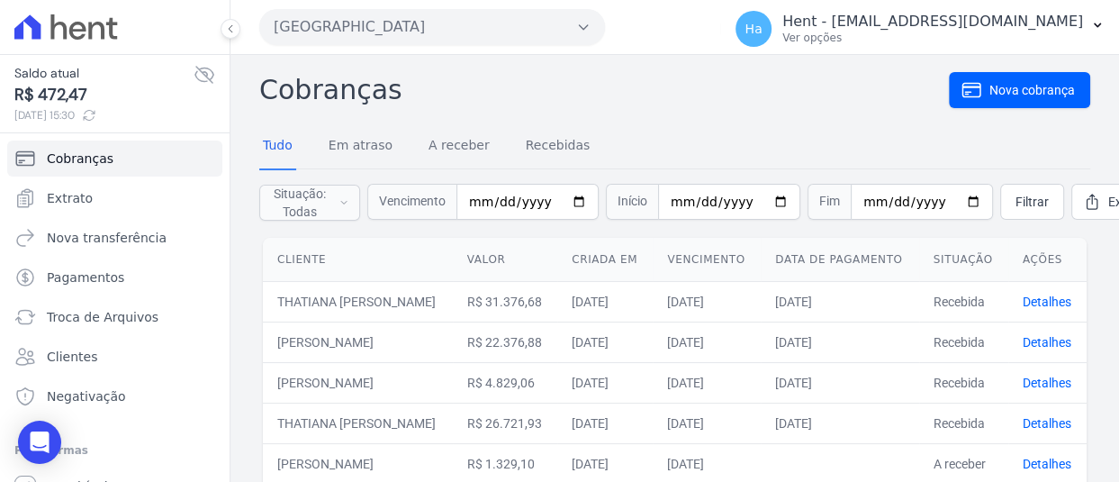
click at [674, 91] on h2 "Cobranças" at bounding box center [604, 89] width 690 height 41
click at [433, 146] on link "A receber" at bounding box center [459, 146] width 68 height 47
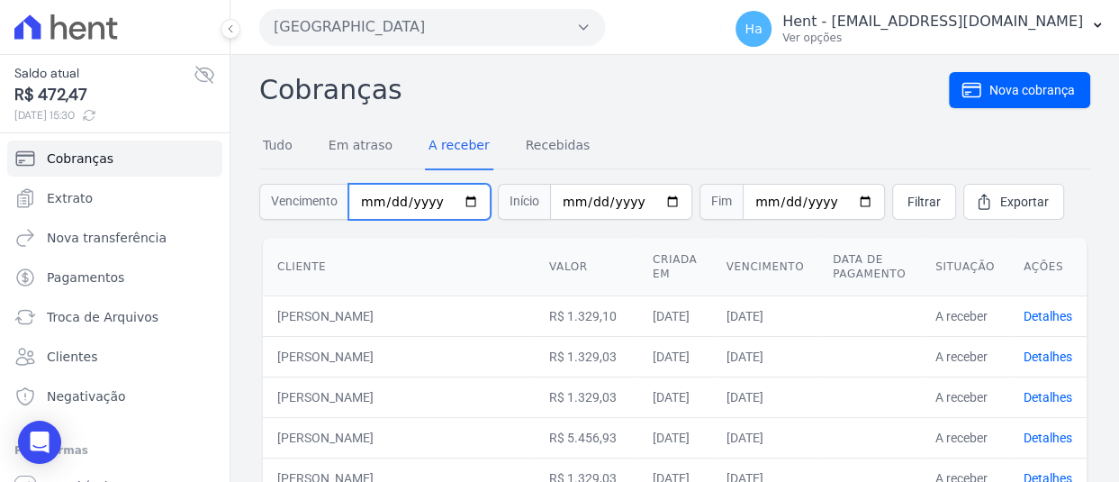
click at [358, 203] on input "date" at bounding box center [419, 202] width 142 height 36
type input "[DATE]"
click at [908, 195] on span "Filtrar" at bounding box center [924, 202] width 33 height 18
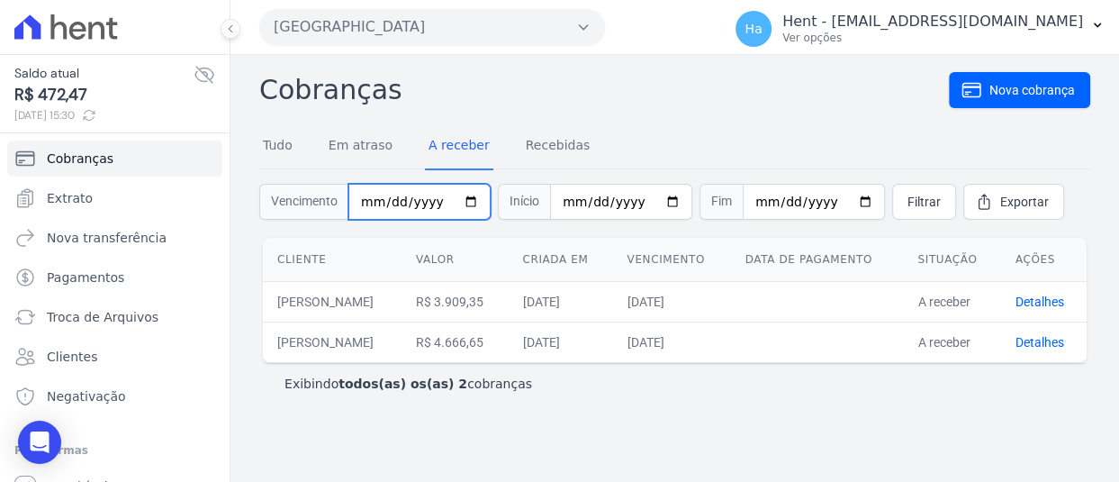
click at [365, 190] on input "[DATE]" at bounding box center [419, 202] width 142 height 36
type input "[DATE]"
click at [284, 141] on link "Tudo" at bounding box center [277, 146] width 37 height 47
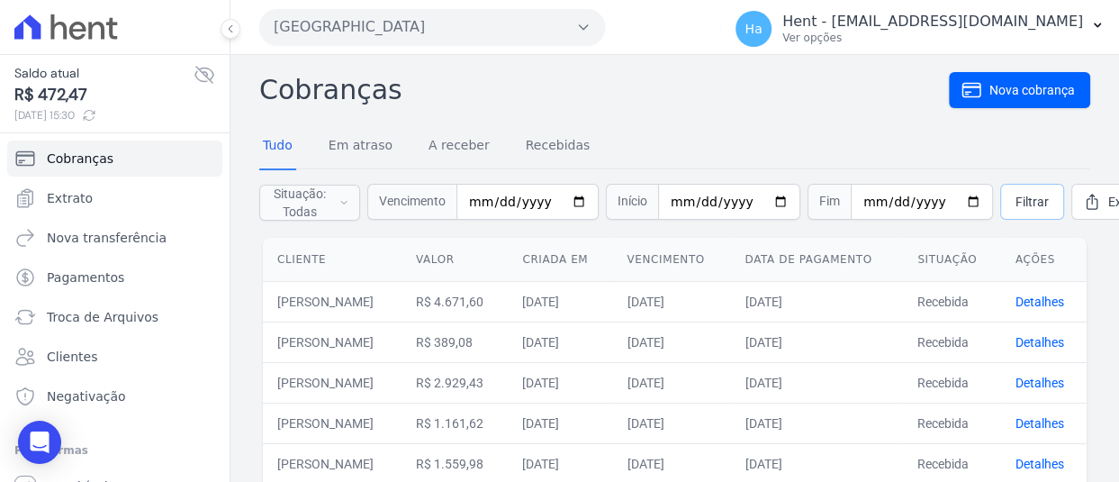
click at [1016, 202] on span "Filtrar" at bounding box center [1032, 202] width 33 height 18
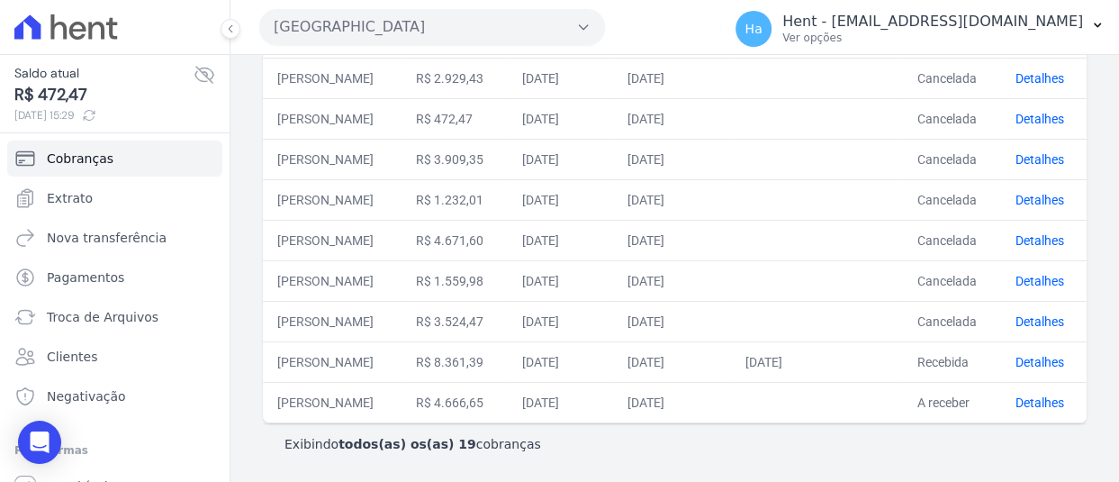
scroll to position [0, 60]
click at [1028, 314] on link "Detalhes" at bounding box center [1040, 321] width 49 height 14
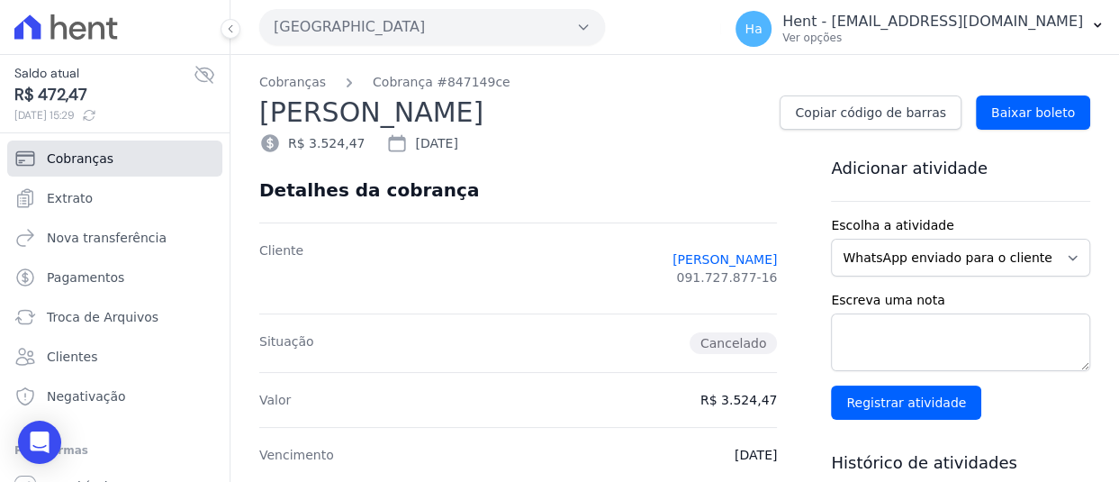
click at [86, 171] on link "Cobranças" at bounding box center [114, 158] width 215 height 36
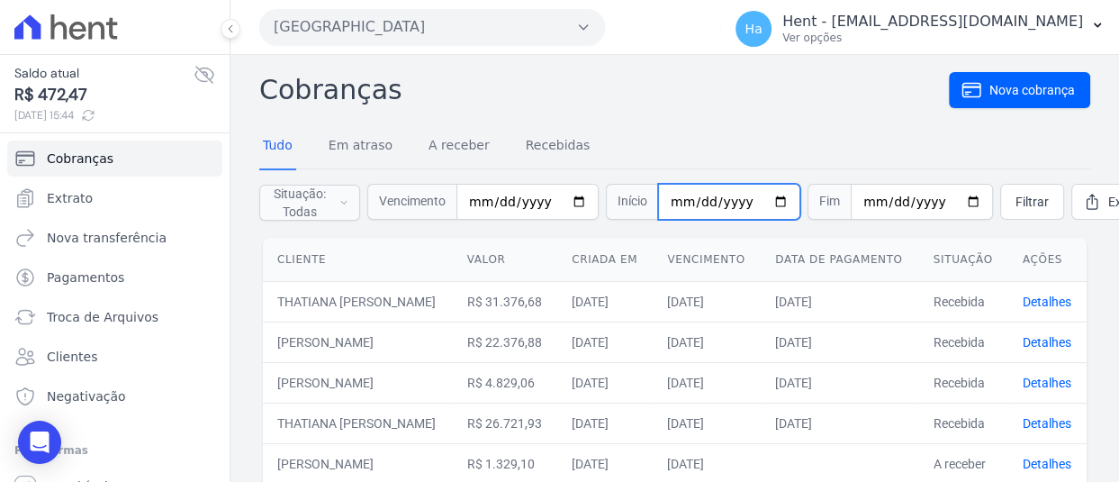
click at [672, 204] on input "date" at bounding box center [729, 202] width 142 height 36
type input "[DATE]"
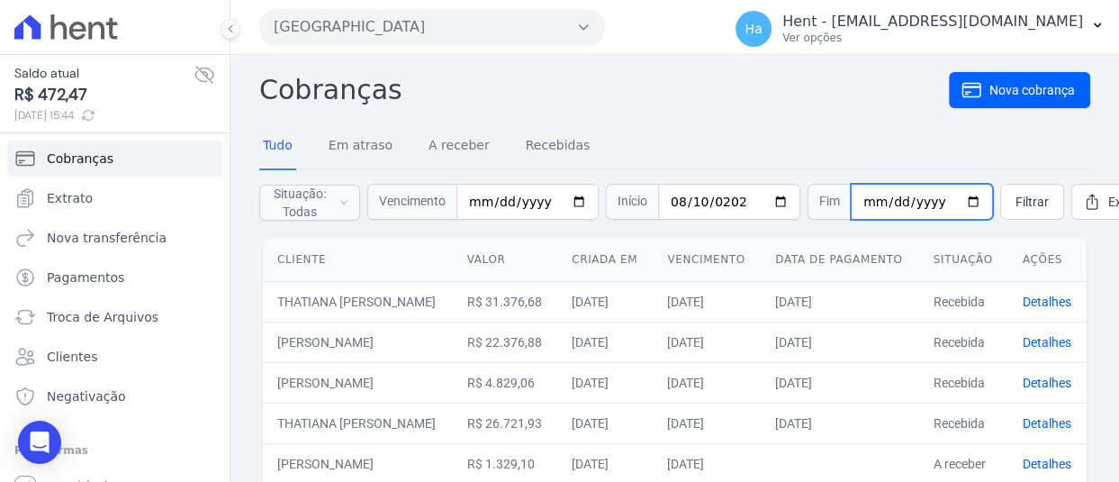
click at [851, 203] on input "date" at bounding box center [922, 202] width 142 height 36
type input "[DATE]"
click at [1016, 201] on span "Filtrar" at bounding box center [1032, 202] width 33 height 18
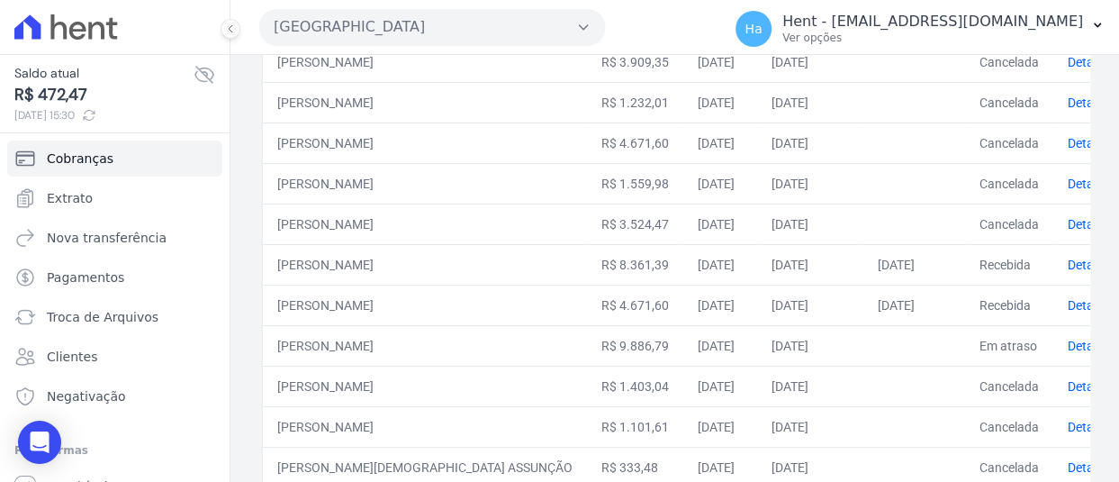
scroll to position [758, 0]
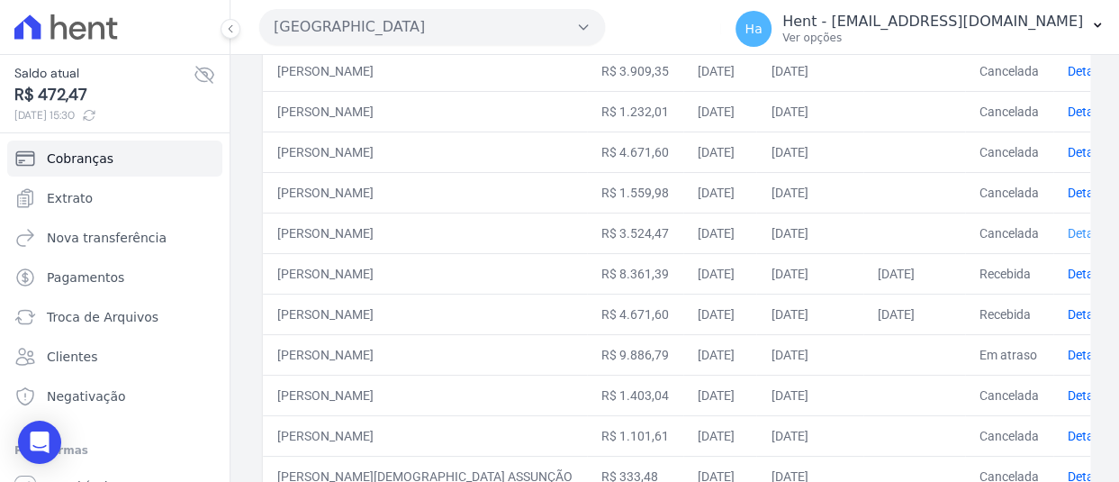
click at [1074, 235] on link "Detalhes" at bounding box center [1092, 233] width 49 height 14
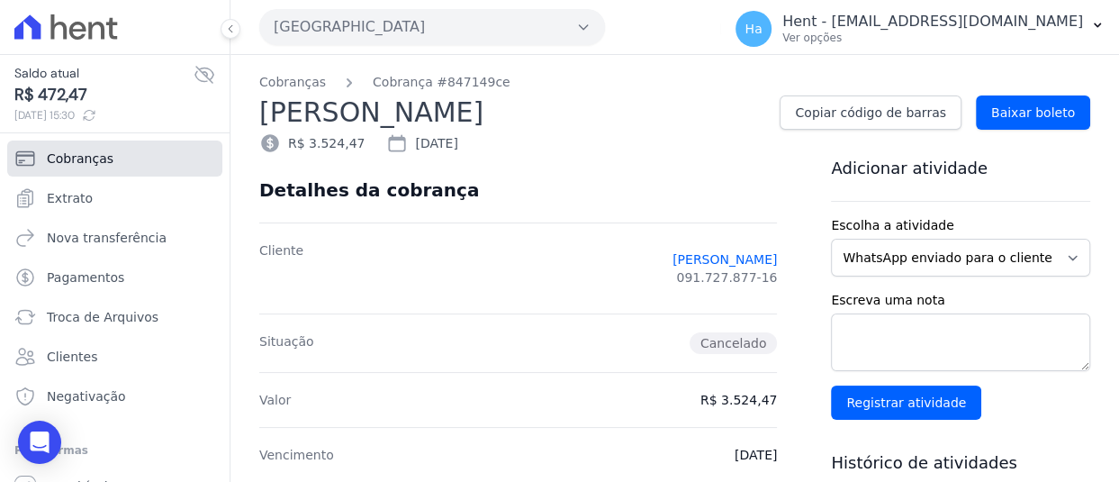
click at [99, 155] on span "Cobranças" at bounding box center [80, 158] width 67 height 18
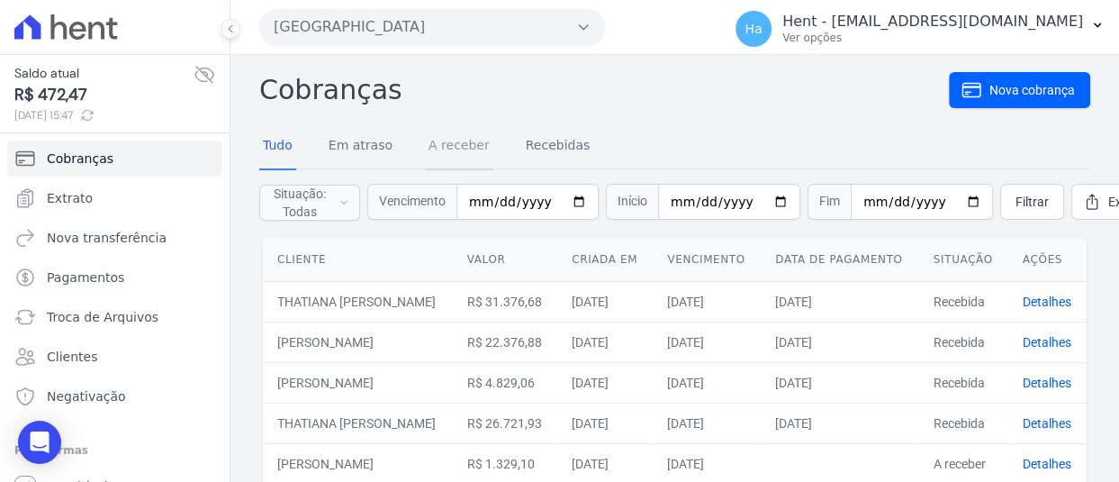
click at [449, 147] on link "A receber" at bounding box center [459, 146] width 68 height 47
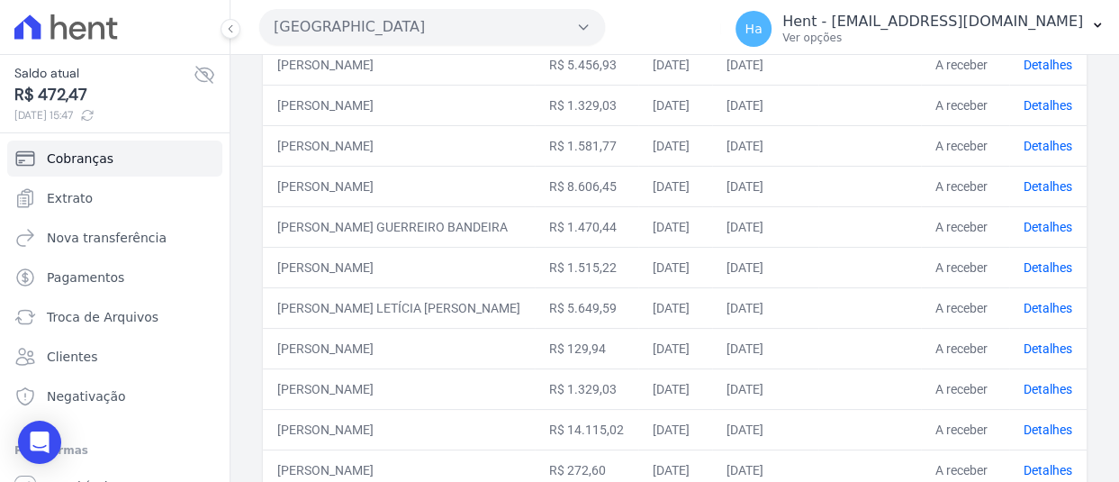
scroll to position [919, 0]
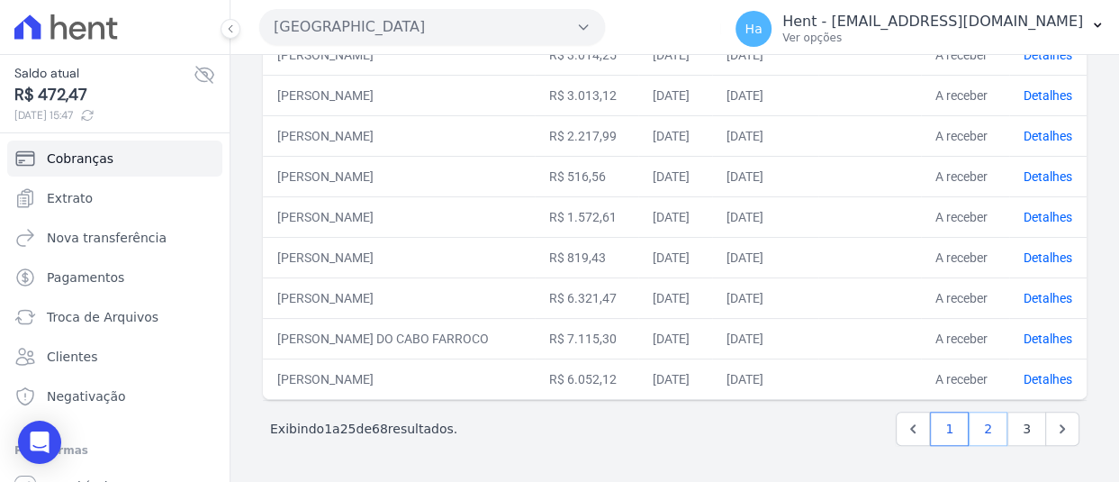
click at [975, 430] on link "2" at bounding box center [988, 428] width 39 height 34
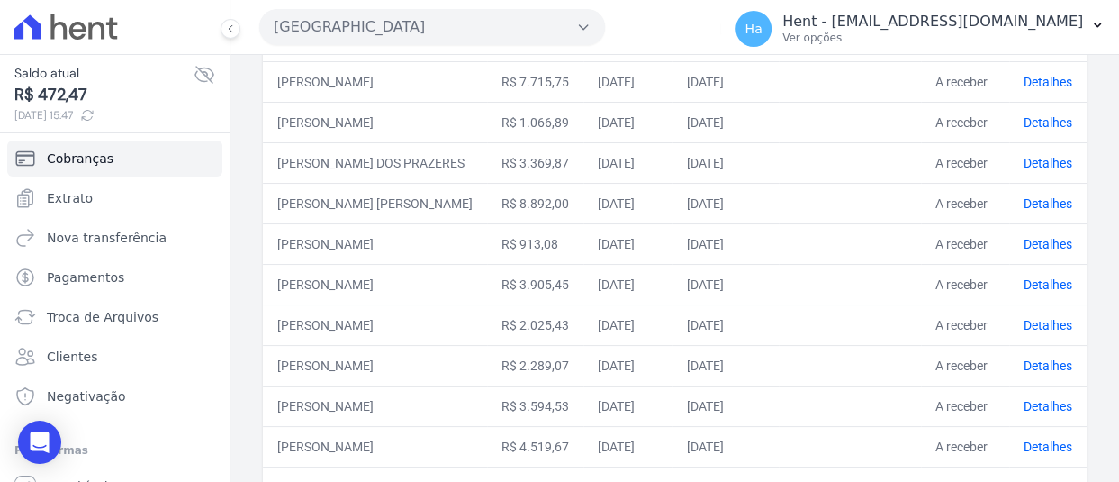
scroll to position [919, 0]
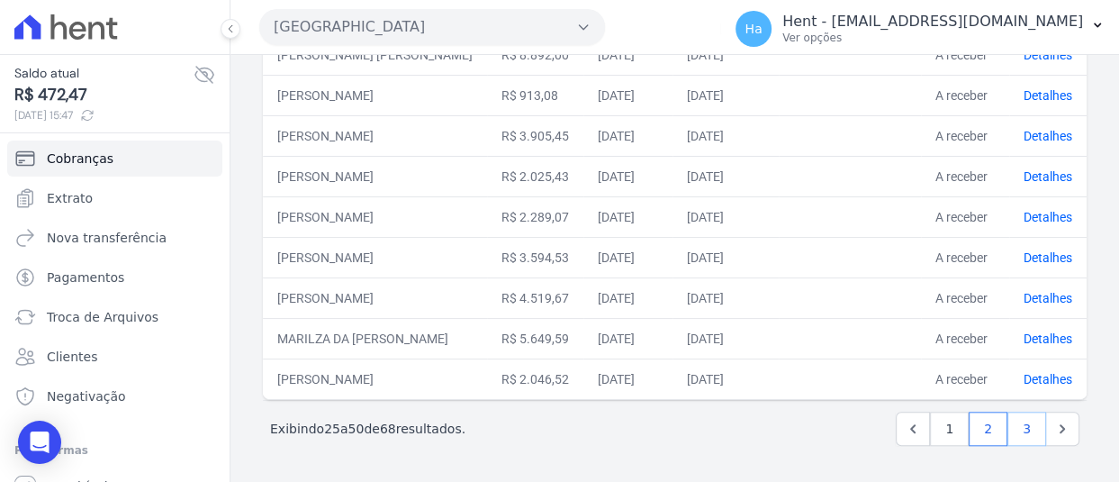
click at [1017, 430] on link "3" at bounding box center [1027, 428] width 39 height 34
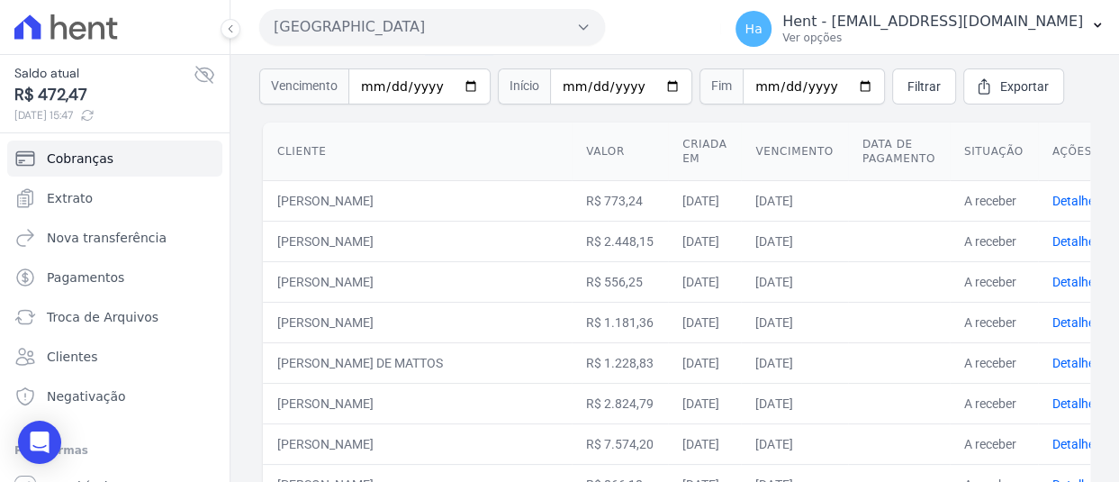
scroll to position [113, 0]
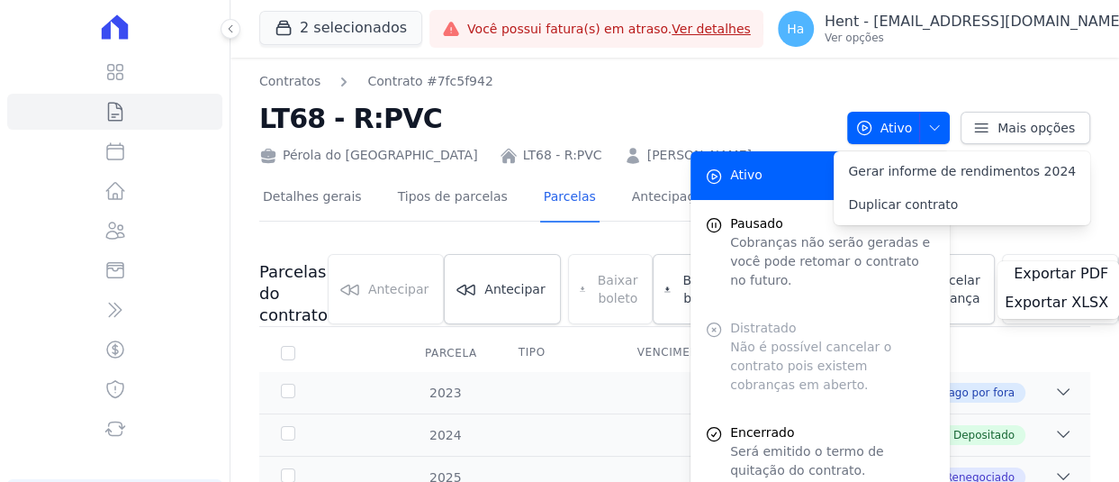
click at [588, 123] on h2 "LT68 - R:PVC" at bounding box center [546, 118] width 574 height 41
